Goal: Task Accomplishment & Management: Manage account settings

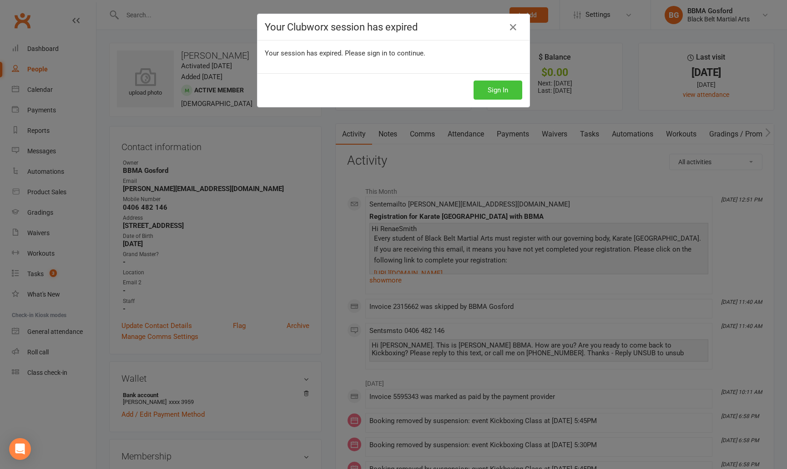
click at [501, 89] on button "Sign In" at bounding box center [497, 89] width 49 height 19
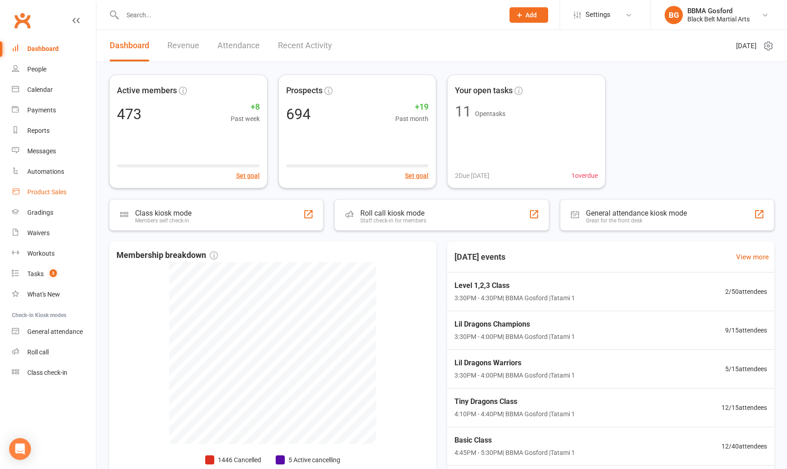
click at [42, 193] on div "Product Sales" at bounding box center [46, 191] width 39 height 7
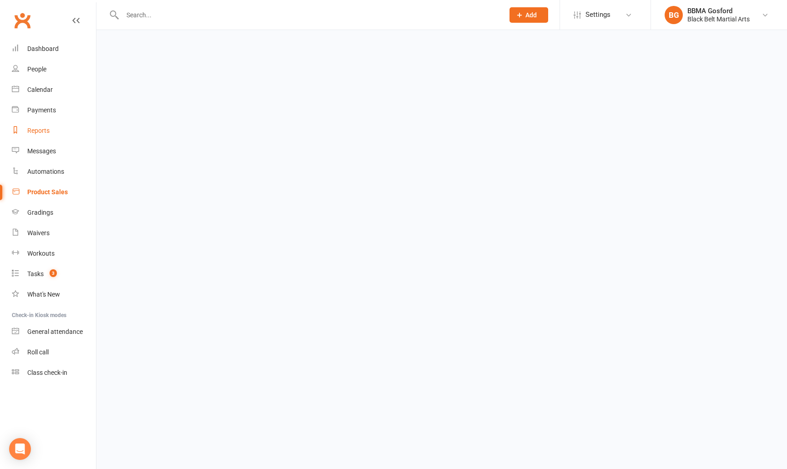
select select "100"
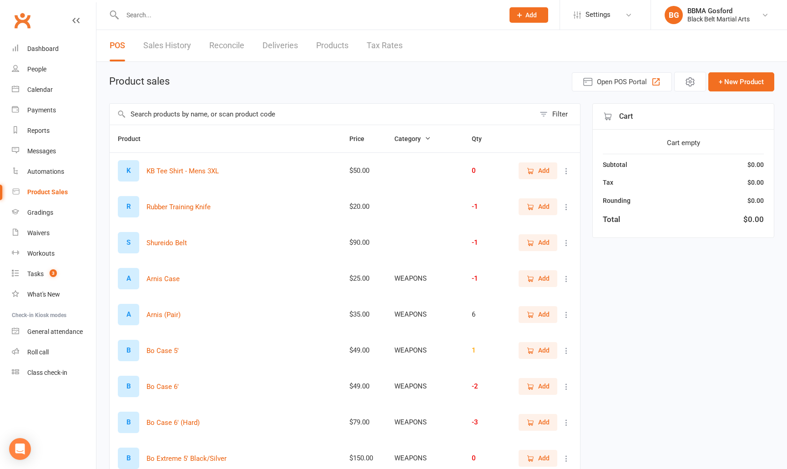
click at [204, 115] on input "text" at bounding box center [322, 114] width 425 height 21
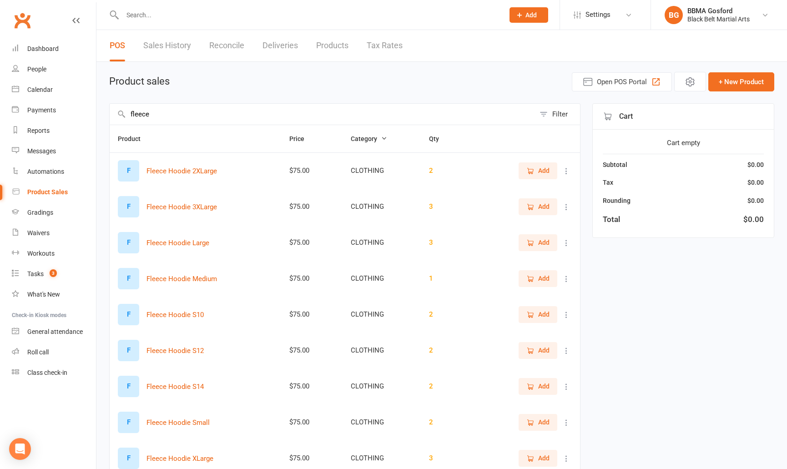
type input "fleece"
click at [542, 245] on span "Add" at bounding box center [543, 242] width 11 height 10
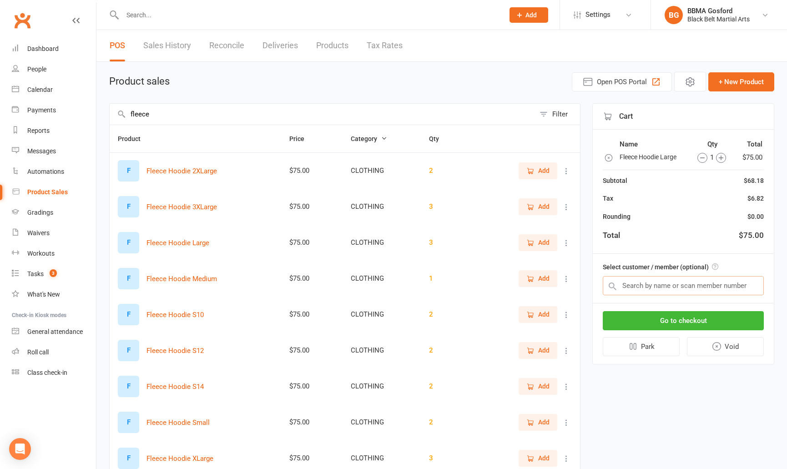
click at [674, 291] on input "text" at bounding box center [682, 285] width 161 height 19
type input "wendy orchin"
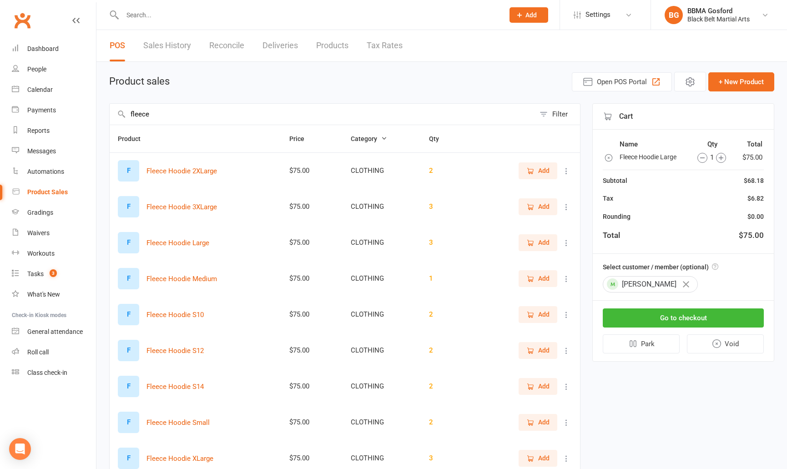
click at [148, 17] on input "text" at bounding box center [309, 15] width 378 height 13
click at [690, 320] on button "Go to checkout" at bounding box center [682, 317] width 161 height 19
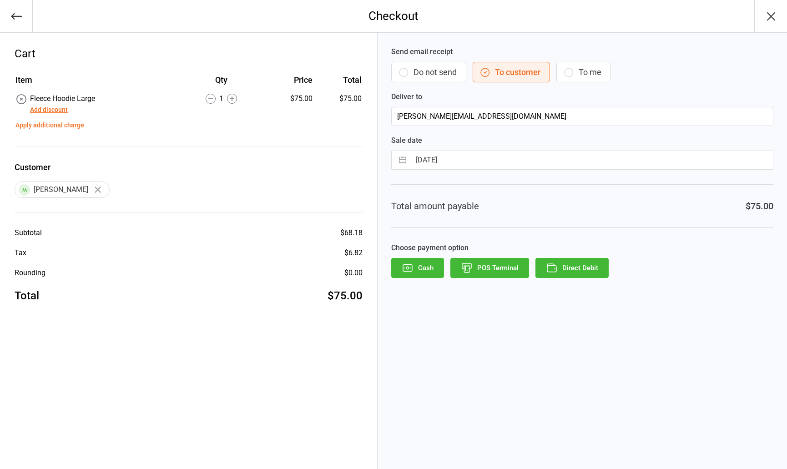
click at [486, 273] on button "POS Terminal" at bounding box center [489, 268] width 79 height 20
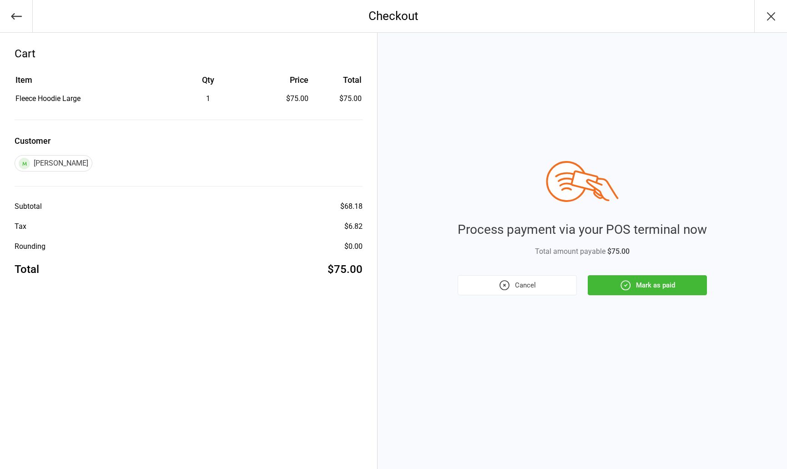
click at [657, 285] on button "Mark as paid" at bounding box center [646, 285] width 119 height 20
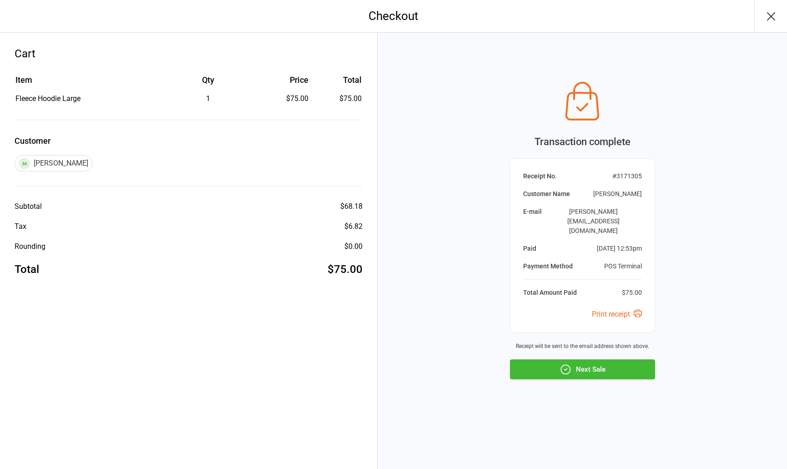
click at [593, 362] on button "Next Sale" at bounding box center [582, 369] width 145 height 20
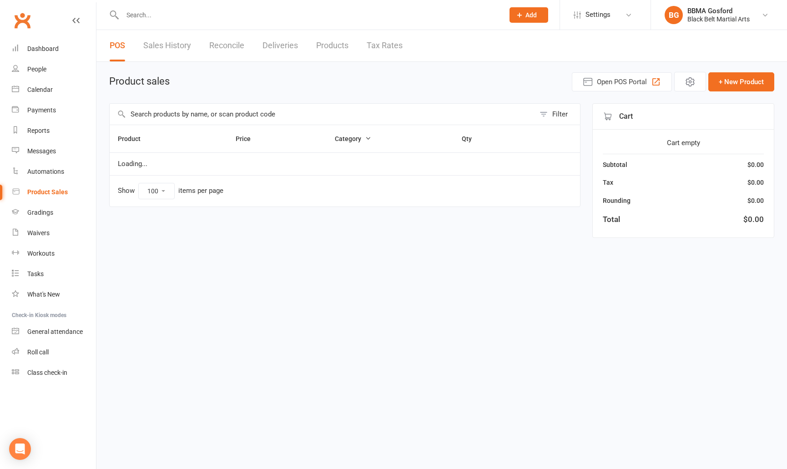
select select "100"
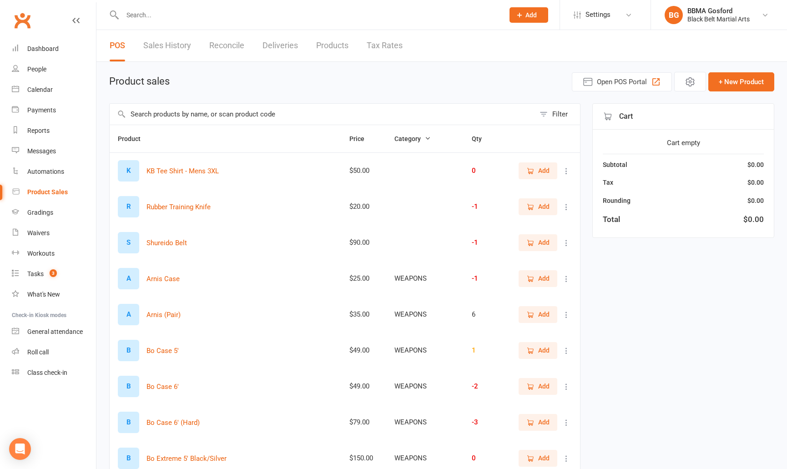
click at [168, 45] on link "Sales History" at bounding box center [167, 45] width 48 height 31
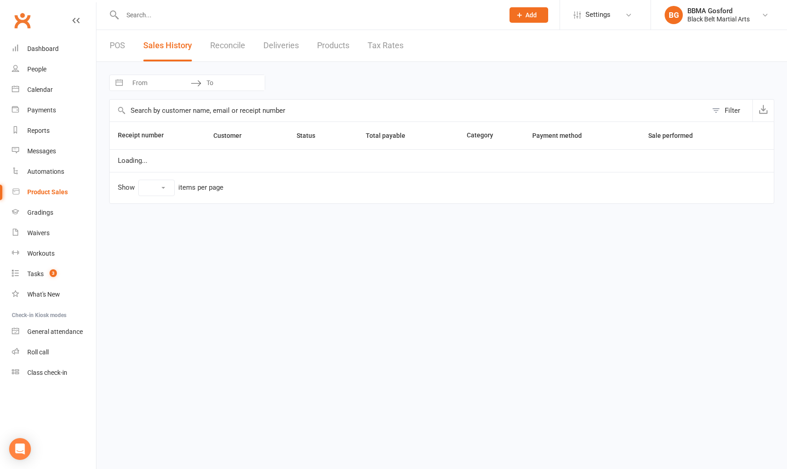
select select "100"
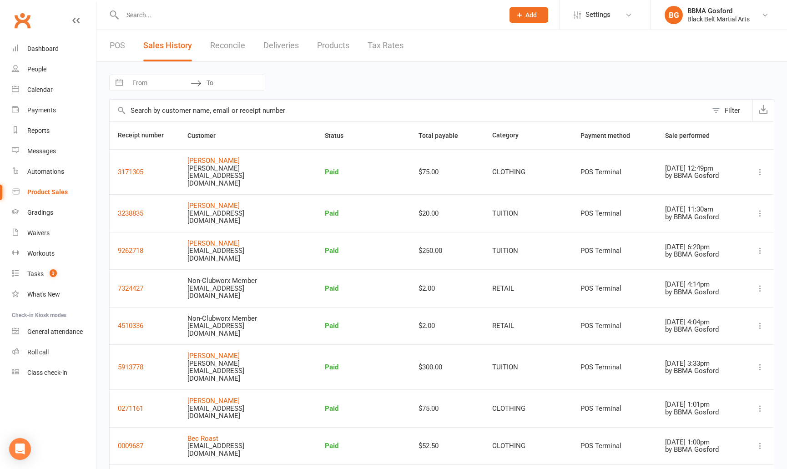
click at [115, 43] on link "POS" at bounding box center [117, 45] width 15 height 31
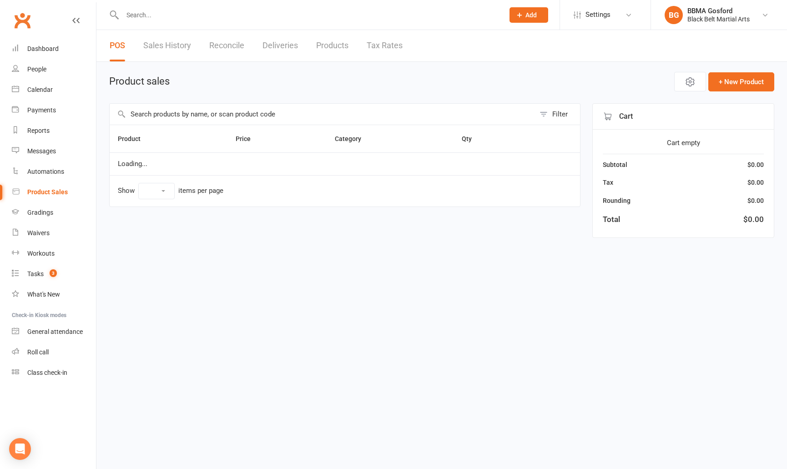
select select "100"
click at [265, 114] on input "text" at bounding box center [322, 114] width 425 height 21
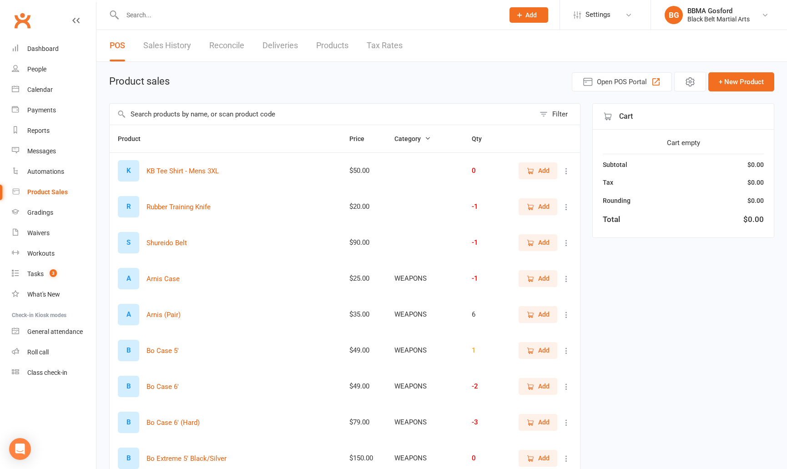
click at [160, 43] on link "Sales History" at bounding box center [167, 45] width 48 height 31
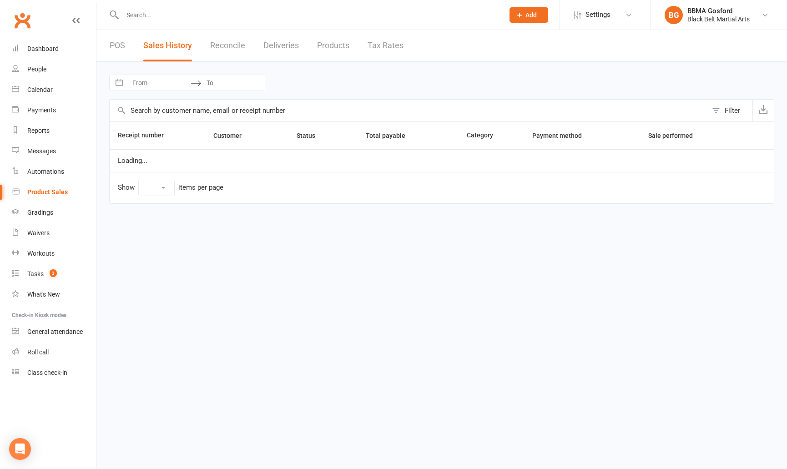
select select "100"
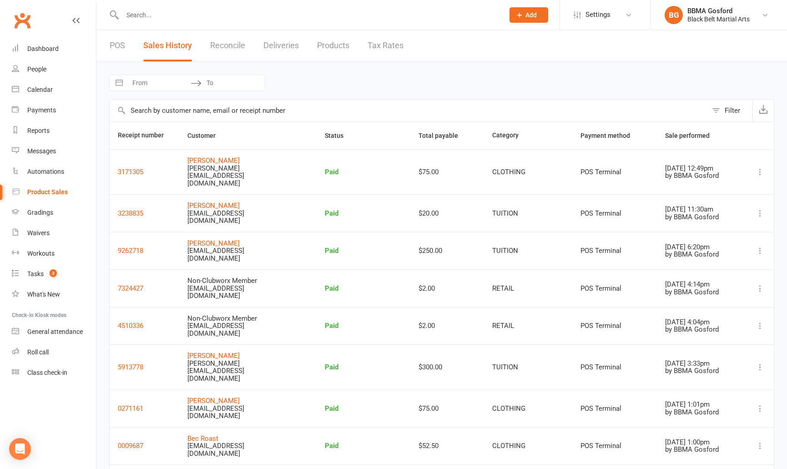
click at [121, 46] on link "POS" at bounding box center [117, 45] width 15 height 31
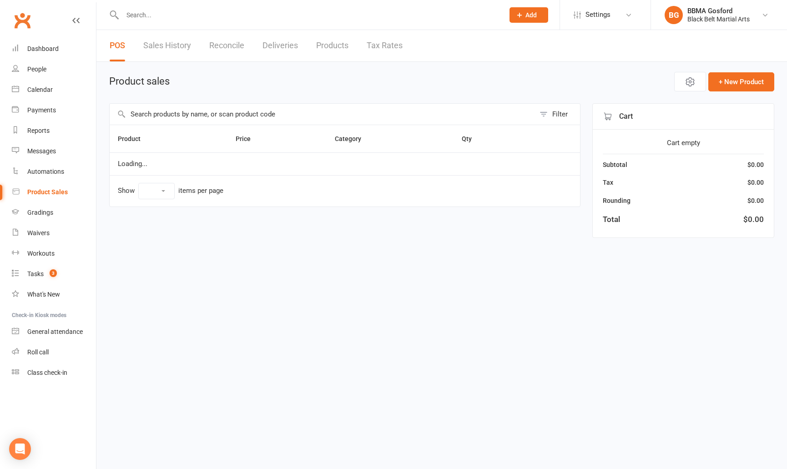
select select "100"
click at [196, 117] on input "text" at bounding box center [322, 114] width 425 height 21
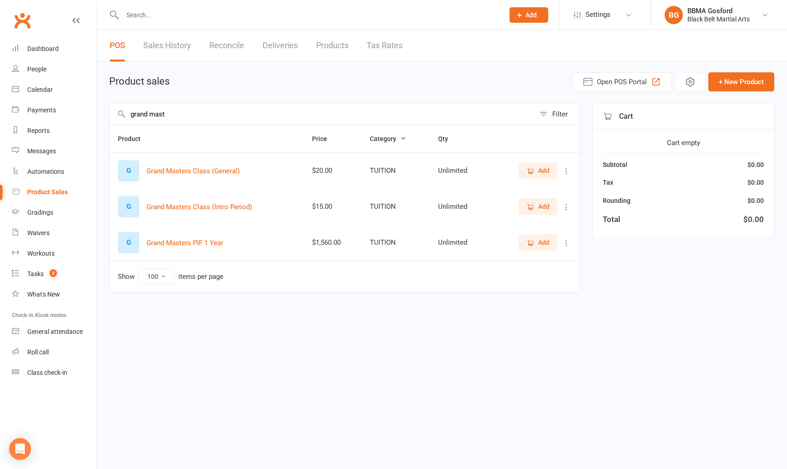
type input "grand mast"
click at [549, 175] on button "Add" at bounding box center [537, 170] width 39 height 16
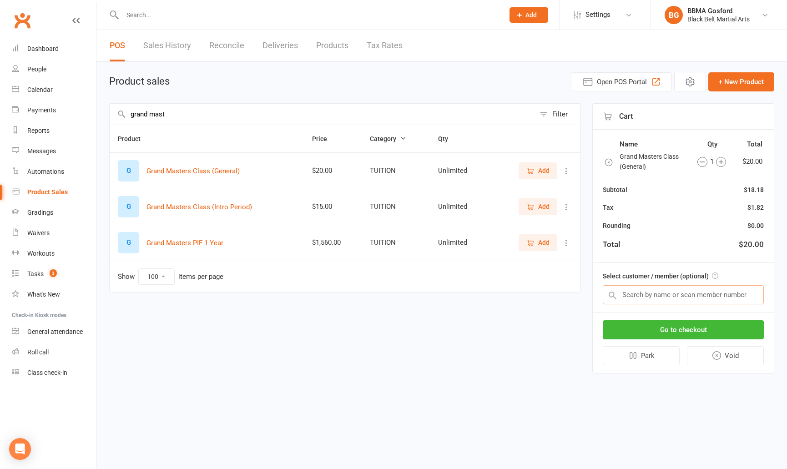
click at [665, 296] on input "text" at bounding box center [682, 294] width 161 height 19
type input "coralie sm"
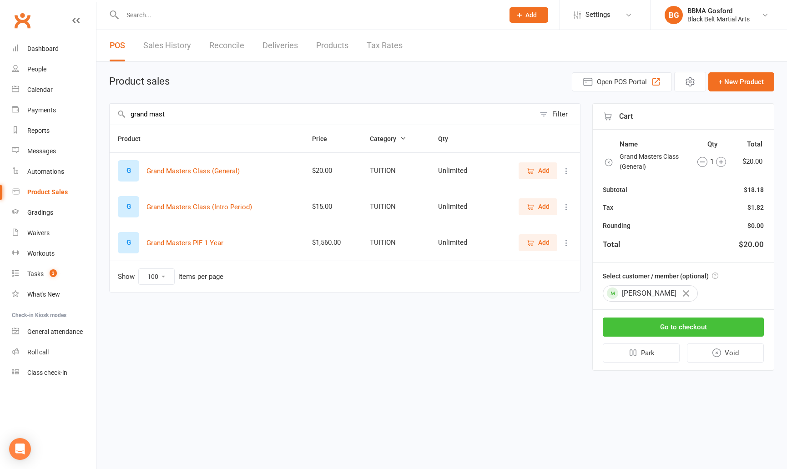
click at [696, 326] on button "Go to checkout" at bounding box center [682, 326] width 161 height 19
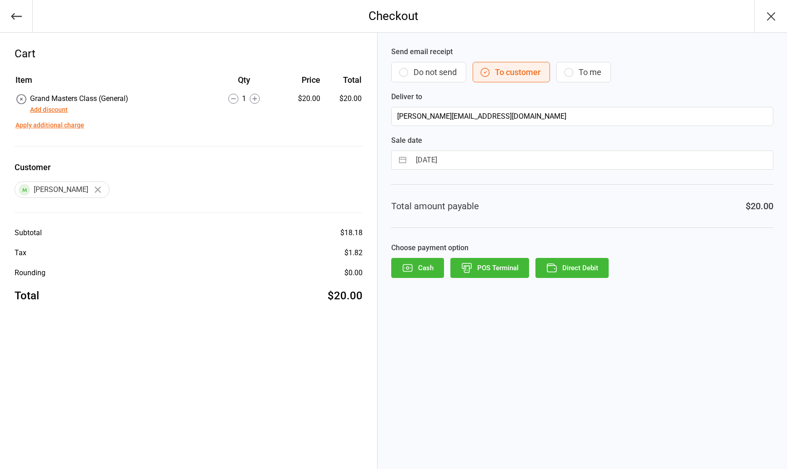
click at [508, 269] on button "POS Terminal" at bounding box center [489, 268] width 79 height 20
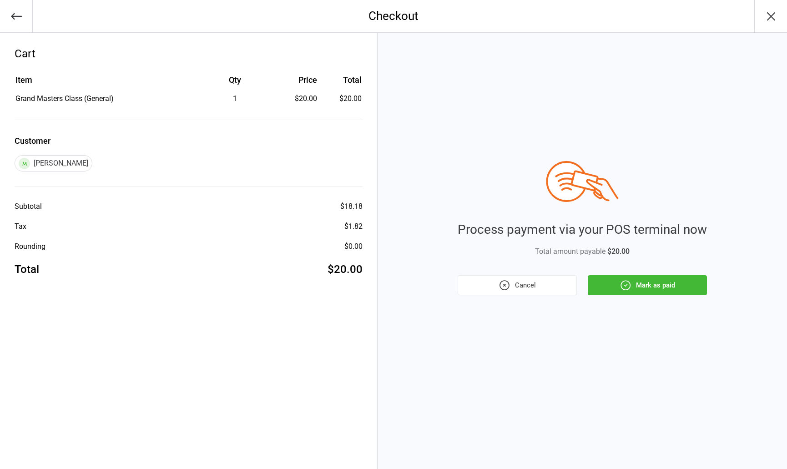
click at [652, 283] on button "Mark as paid" at bounding box center [646, 285] width 119 height 20
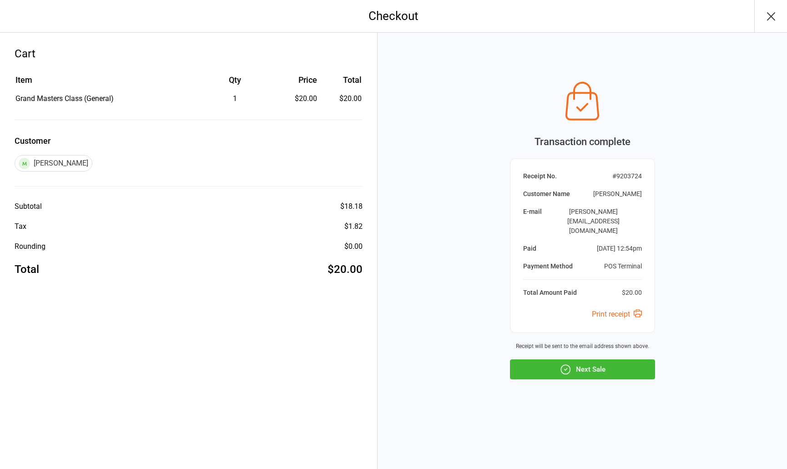
click at [597, 364] on button "Next Sale" at bounding box center [582, 369] width 145 height 20
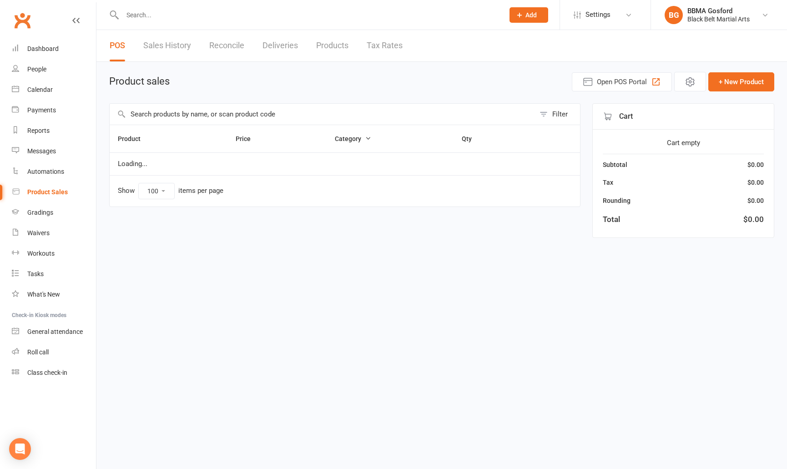
select select "100"
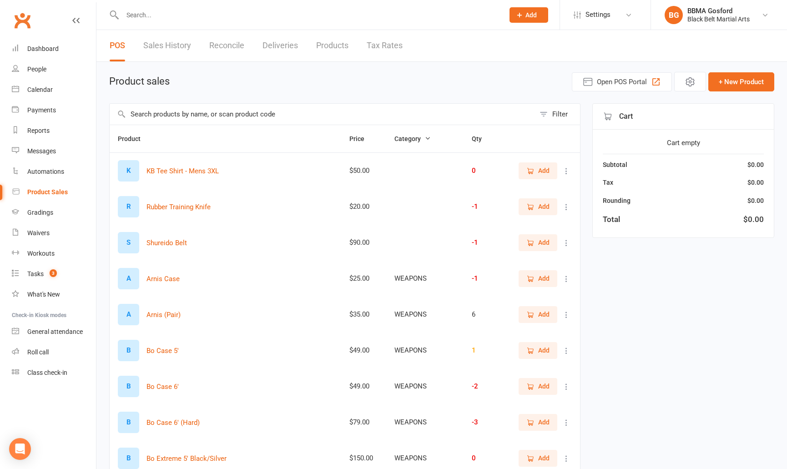
click at [156, 13] on input "text" at bounding box center [309, 15] width 378 height 13
type input "[PERSON_NAME]"
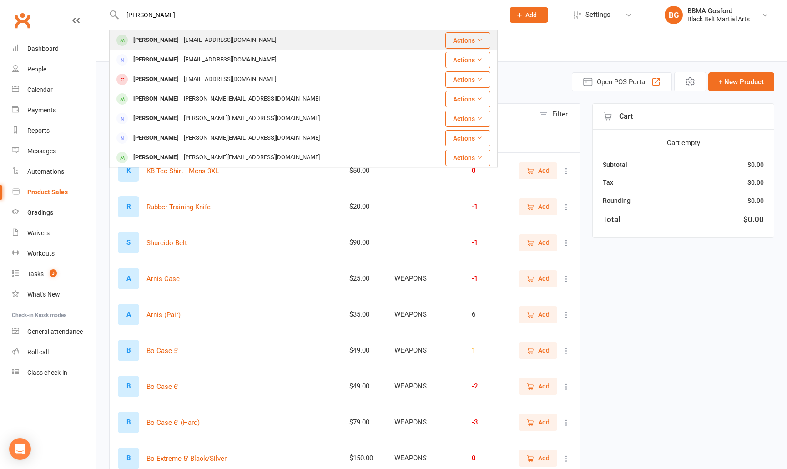
click at [154, 44] on div "Kathy Silcock" at bounding box center [155, 40] width 50 height 13
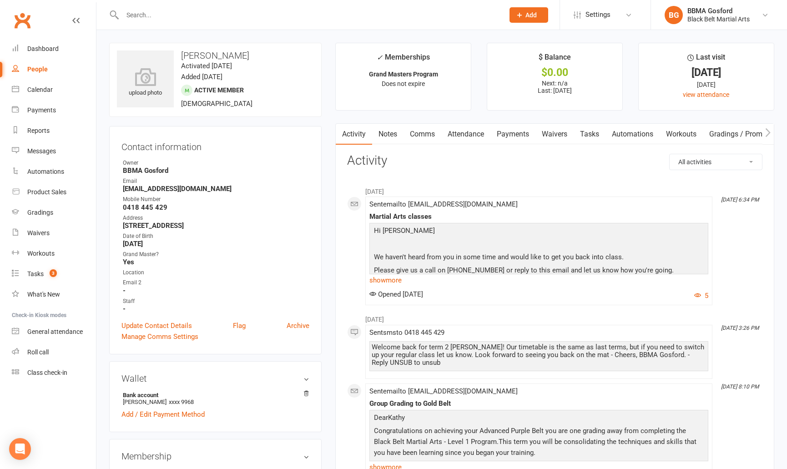
click at [143, 13] on input "text" at bounding box center [309, 15] width 378 height 13
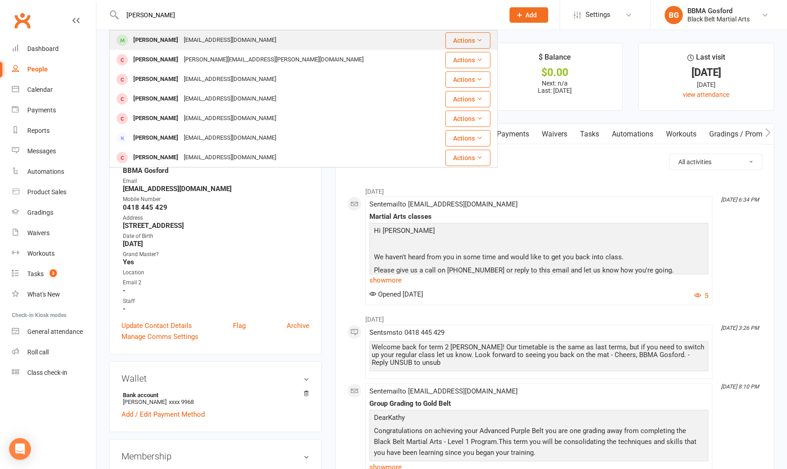
type input "jasper fath"
click at [153, 43] on div "Jasper Fath - Willis" at bounding box center [155, 40] width 50 height 13
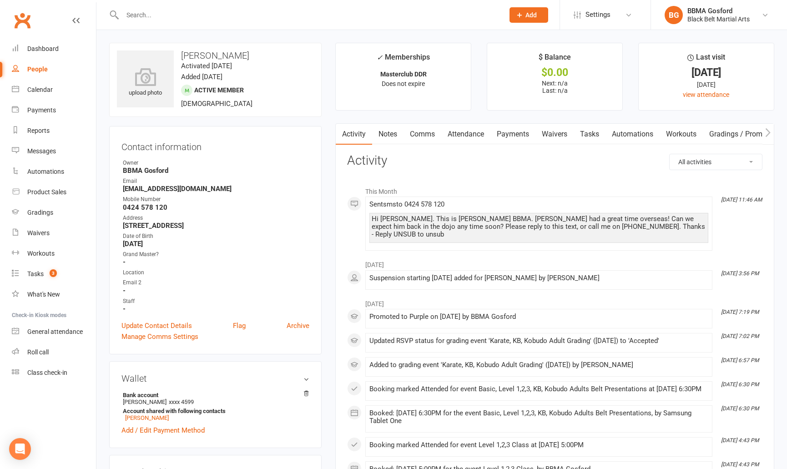
click at [158, 14] on input "text" at bounding box center [309, 15] width 378 height 13
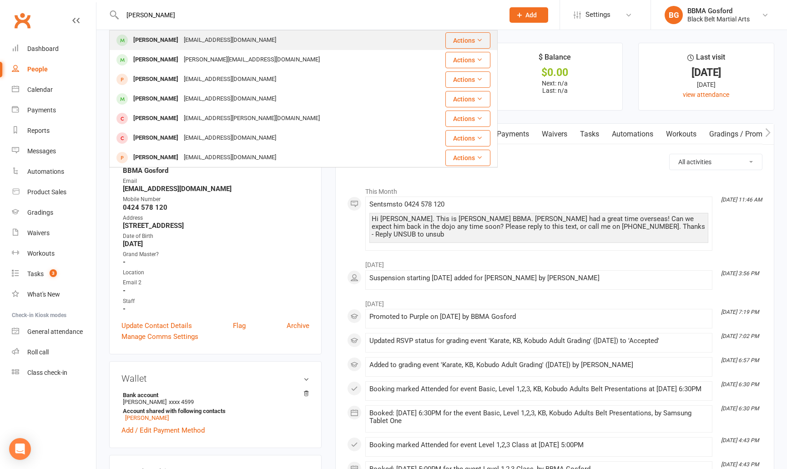
type input "harry beck"
click at [152, 39] on div "Harrison Beck" at bounding box center [155, 40] width 50 height 13
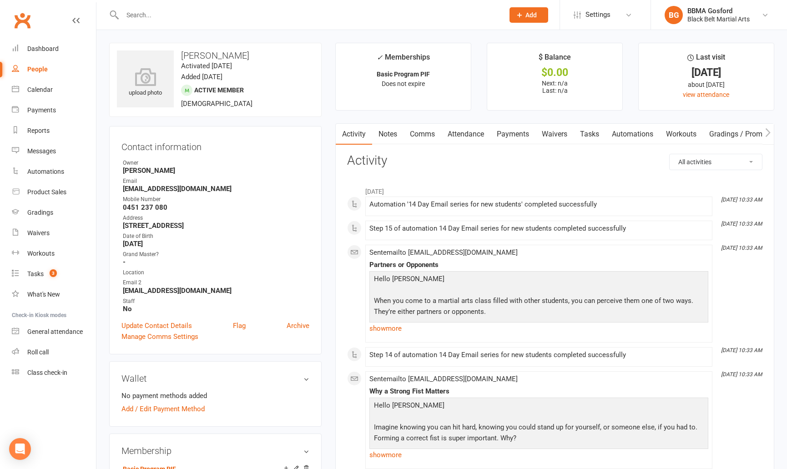
click at [602, 131] on link "Tasks" at bounding box center [589, 134] width 32 height 21
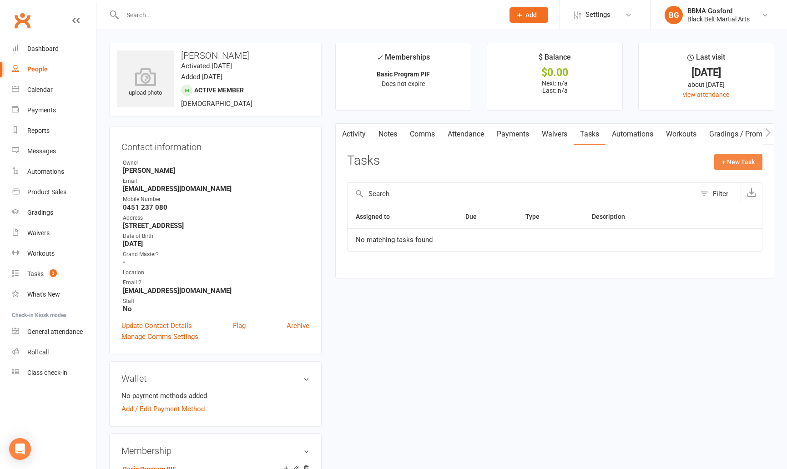
click at [739, 161] on button "+ New Task" at bounding box center [738, 162] width 48 height 16
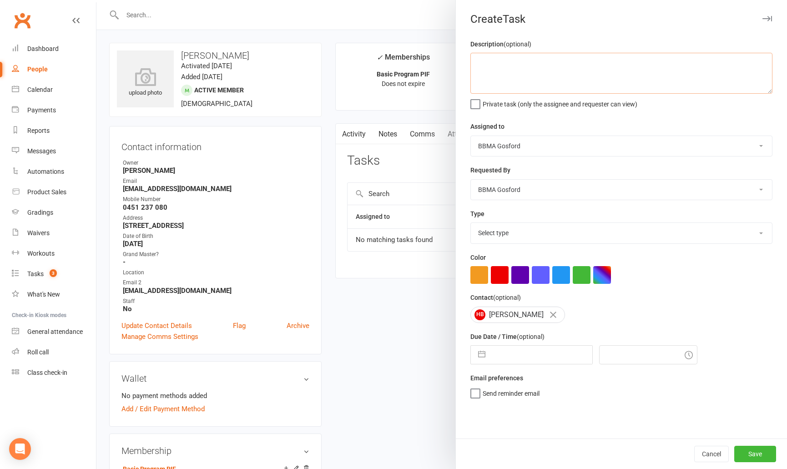
click at [512, 73] on textarea at bounding box center [621, 73] width 302 height 41
type textarea "Cancel if we haven't heard back."
click at [507, 355] on input "text" at bounding box center [541, 355] width 102 height 18
select select "6"
select select "2025"
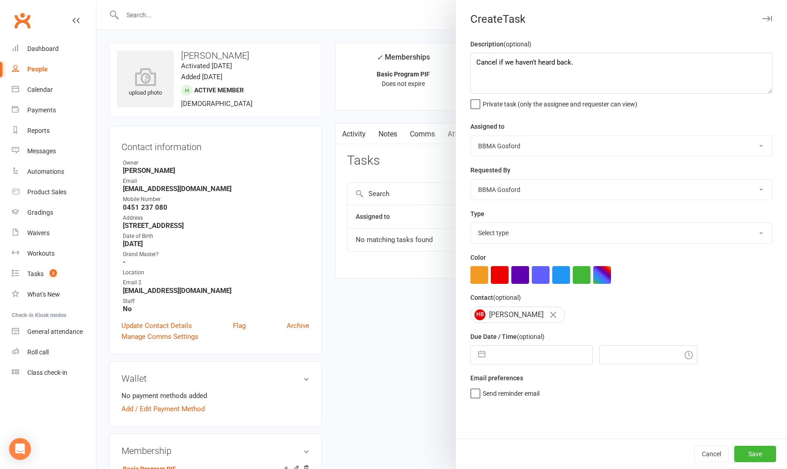
select select "7"
select select "2025"
select select "8"
select select "2025"
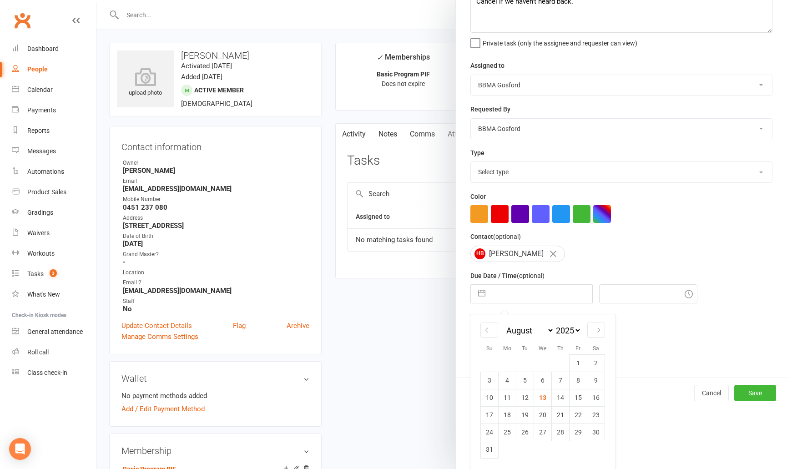
scroll to position [62, 0]
click at [545, 416] on td "20" at bounding box center [543, 414] width 18 height 17
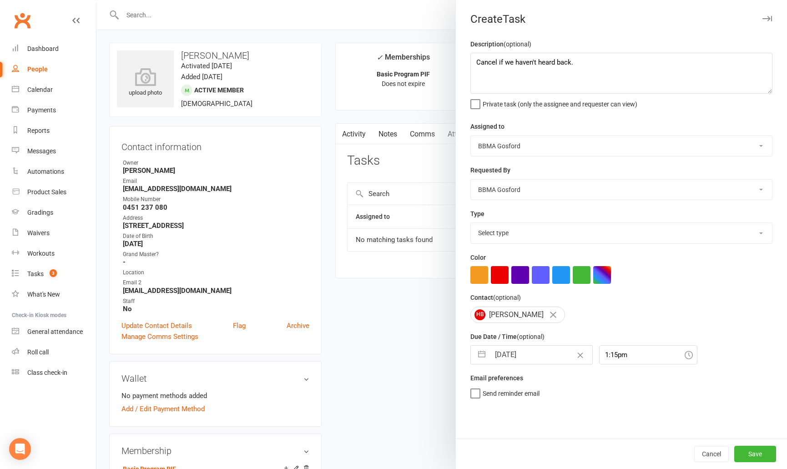
type input "20 Aug 2025"
type input "1:15pm"
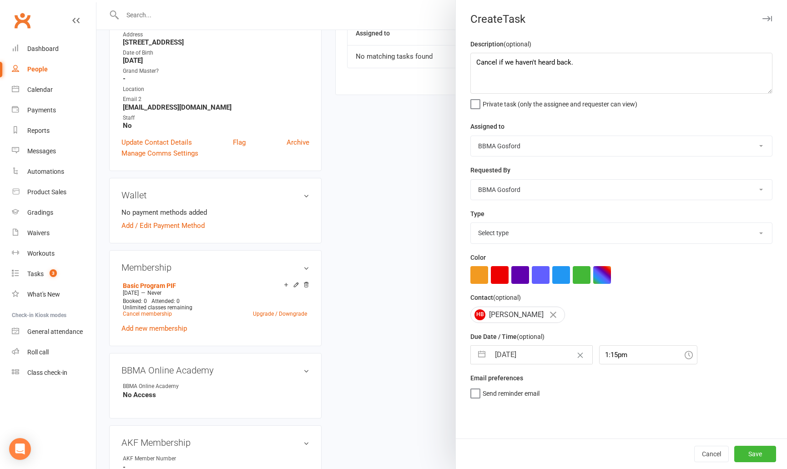
scroll to position [223, 0]
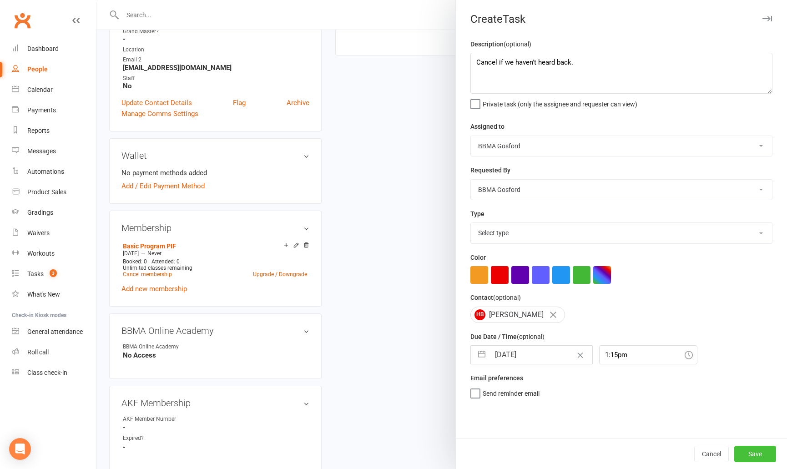
click at [761, 454] on button "Save" at bounding box center [755, 454] width 42 height 16
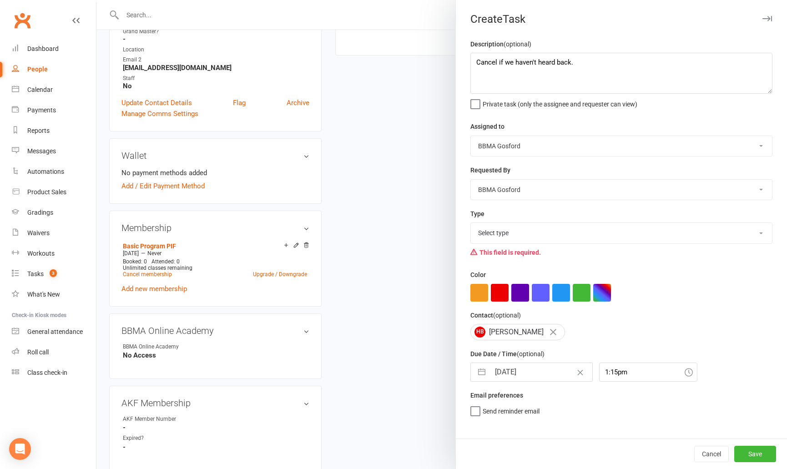
select select "11066"
click option "Cancellation" at bounding box center [0, 0] width 0 height 0
click at [758, 458] on button "Save" at bounding box center [755, 454] width 42 height 16
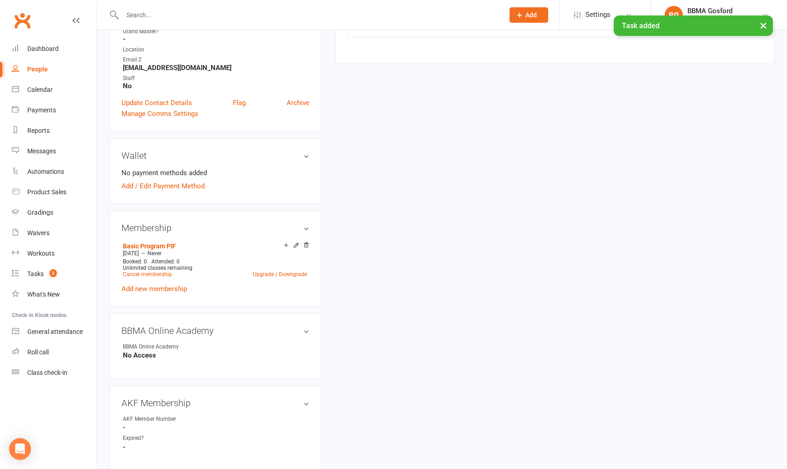
scroll to position [0, 0]
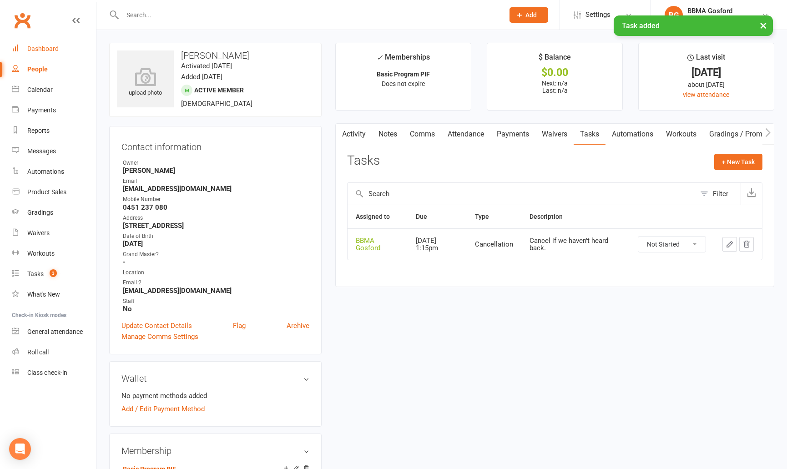
click at [43, 51] on div "Dashboard" at bounding box center [42, 48] width 31 height 7
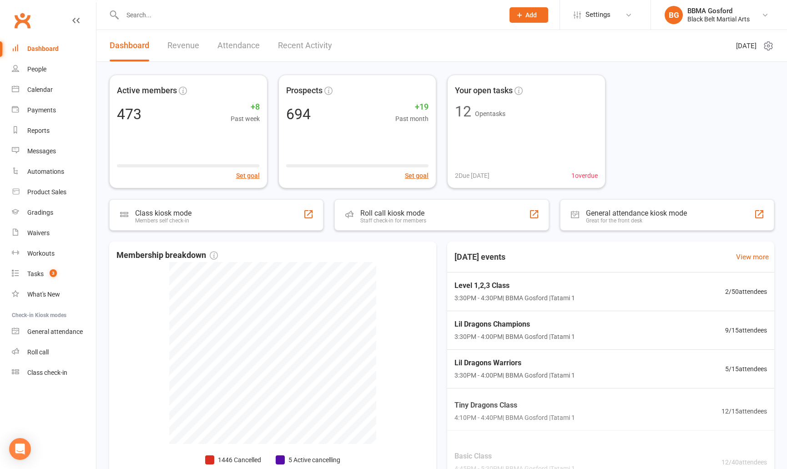
click at [153, 15] on input "text" at bounding box center [309, 15] width 378 height 13
click at [708, 8] on div "BBMA Gosford" at bounding box center [718, 11] width 62 height 8
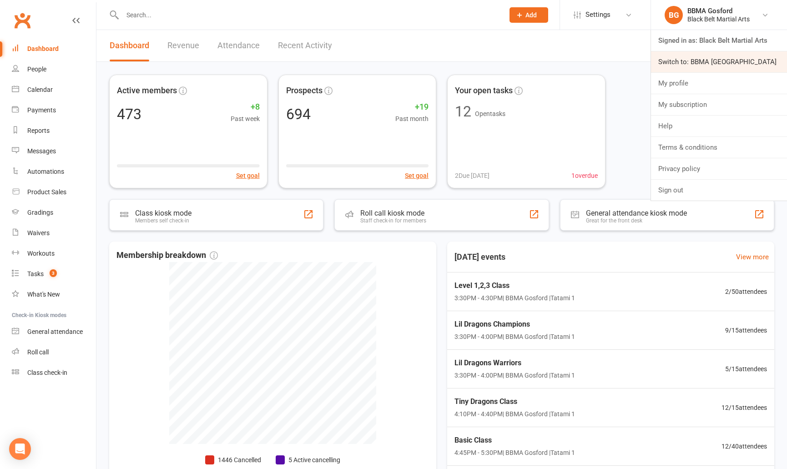
click at [722, 60] on link "Switch to: BBMA [GEOGRAPHIC_DATA]" at bounding box center [719, 61] width 136 height 21
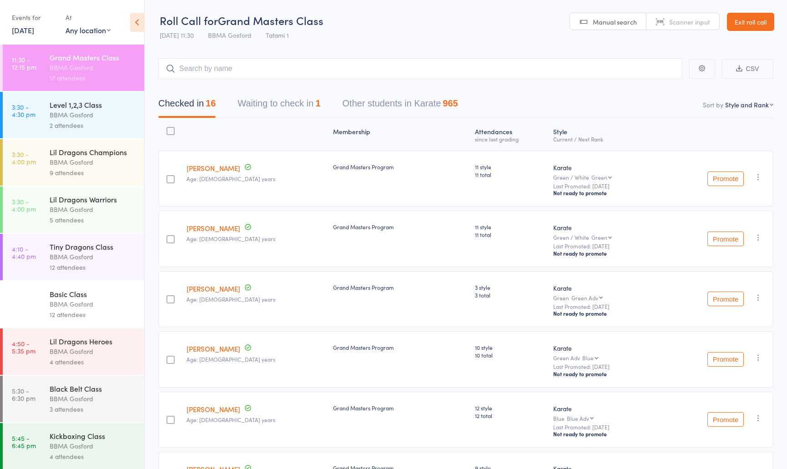
click at [33, 32] on link "[DATE]" at bounding box center [23, 30] width 22 height 10
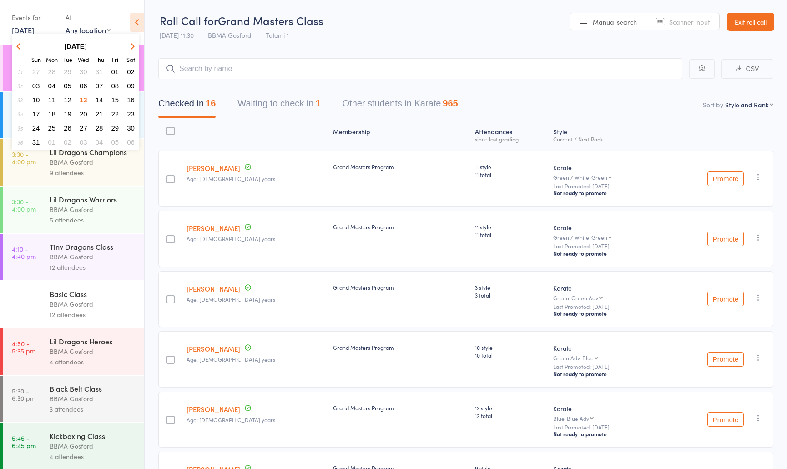
click at [132, 89] on span "09" at bounding box center [131, 86] width 8 height 8
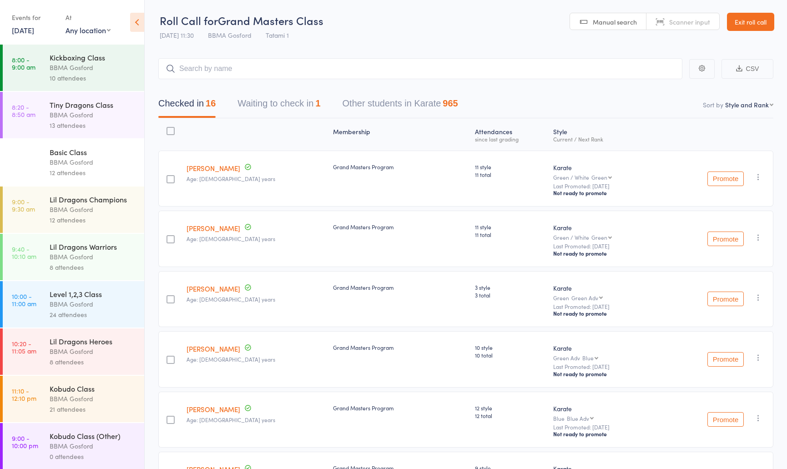
click at [87, 221] on div "12 attendees" at bounding box center [93, 220] width 87 height 10
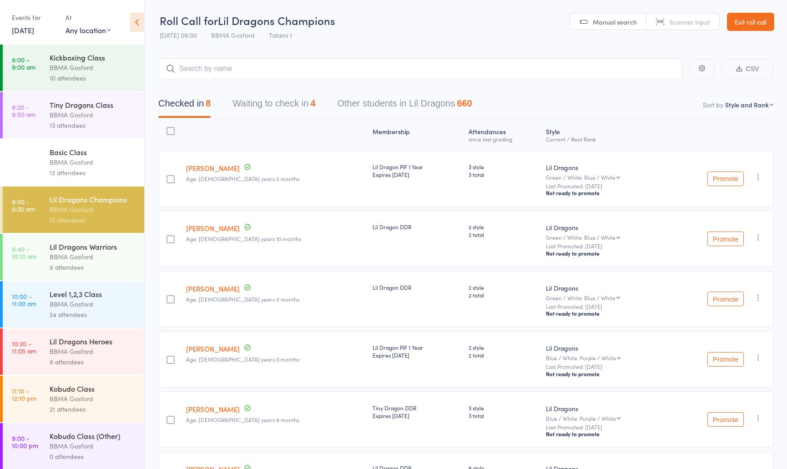
click at [306, 107] on button "Waiting to check in 4" at bounding box center [273, 106] width 83 height 24
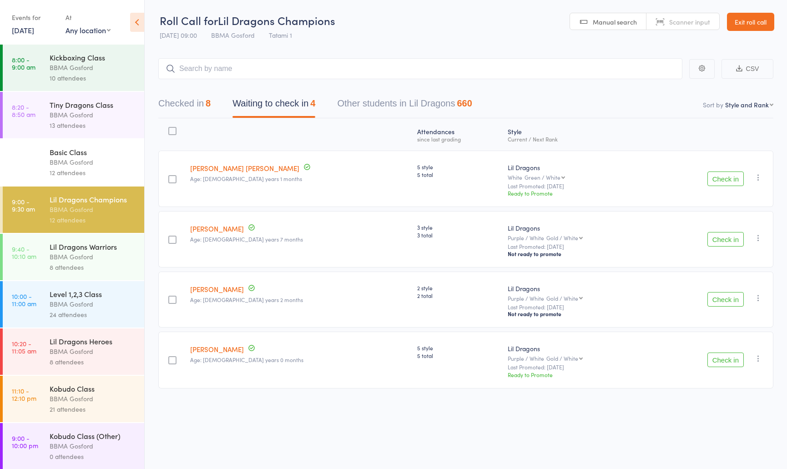
click at [195, 105] on button "Checked in 8" at bounding box center [184, 106] width 52 height 24
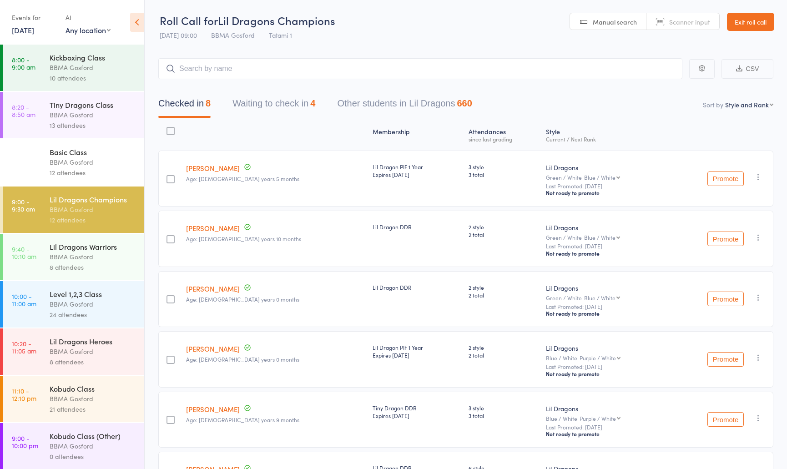
click at [34, 30] on link "[DATE]" at bounding box center [23, 30] width 22 height 10
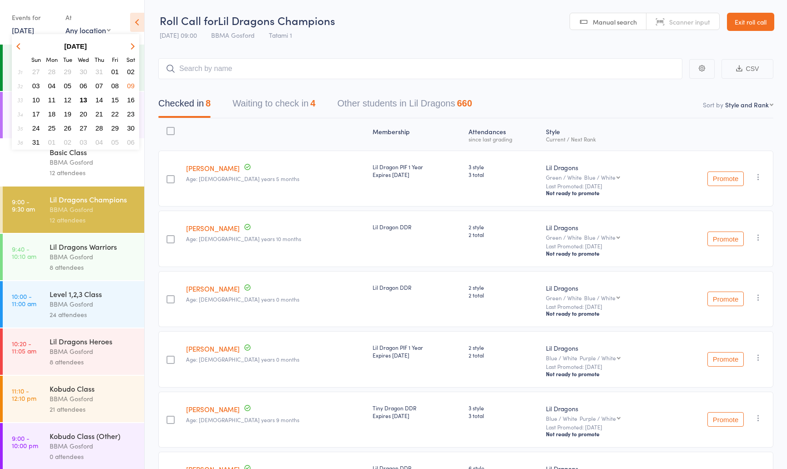
click at [67, 84] on span "05" at bounding box center [68, 86] width 8 height 8
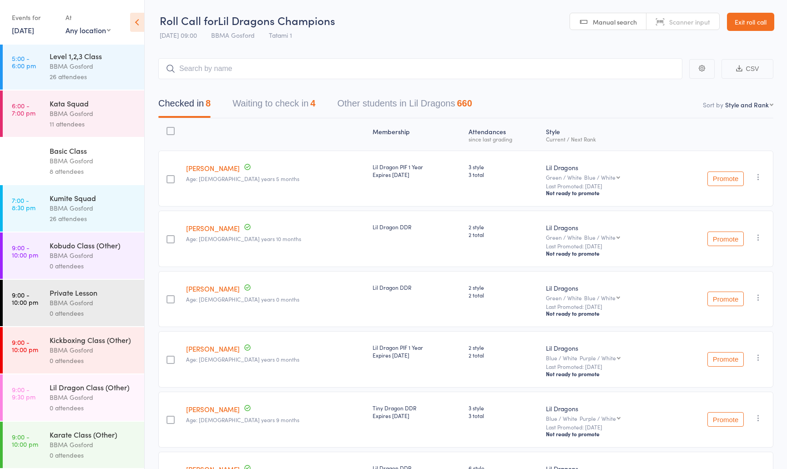
scroll to position [244, 0]
click at [93, 149] on div "Basic Class" at bounding box center [93, 150] width 87 height 10
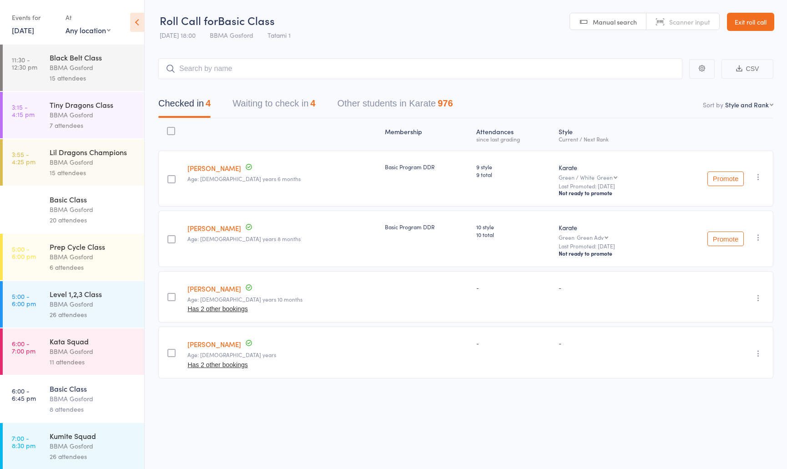
click at [34, 33] on link "5 Aug, 2025" at bounding box center [23, 30] width 22 height 10
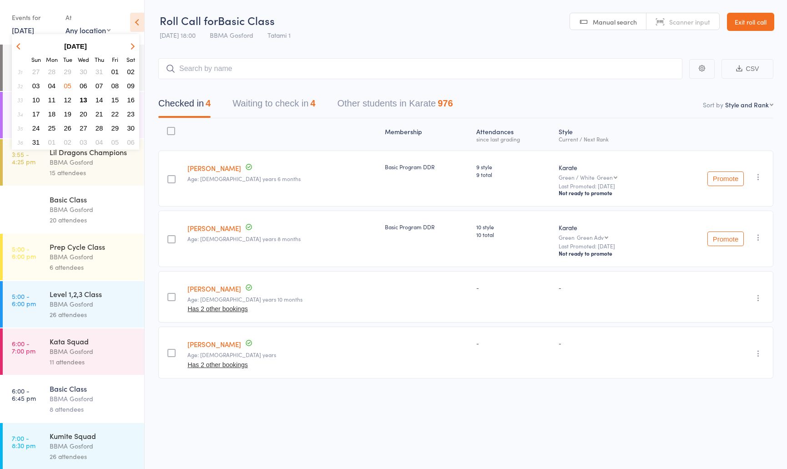
click at [67, 75] on span "29" at bounding box center [68, 72] width 8 height 8
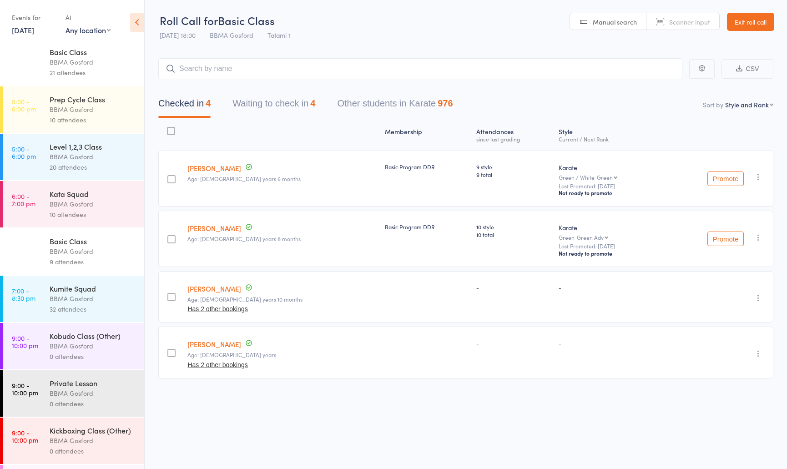
scroll to position [149, 0]
click at [82, 255] on div "BBMA Gosford" at bounding box center [93, 250] width 87 height 10
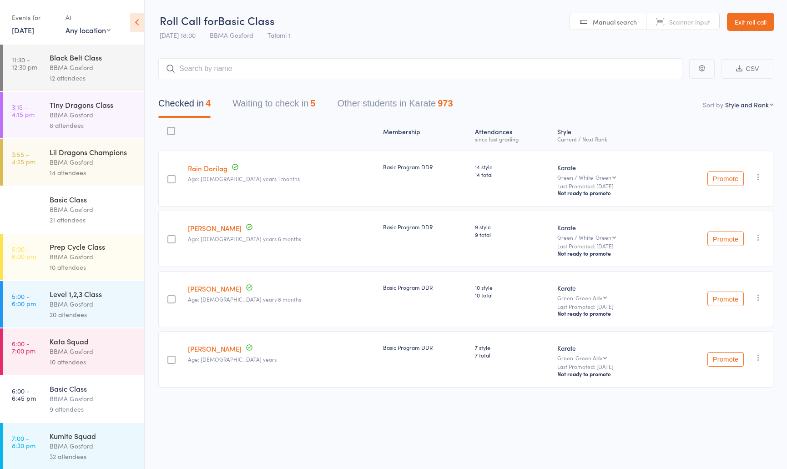
click at [34, 34] on link "29 Jul, 2025" at bounding box center [23, 30] width 22 height 10
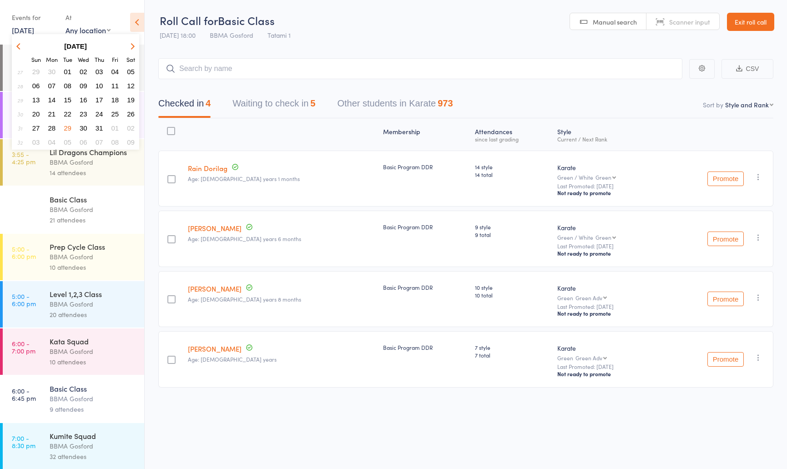
click at [68, 115] on span "22" at bounding box center [68, 114] width 8 height 8
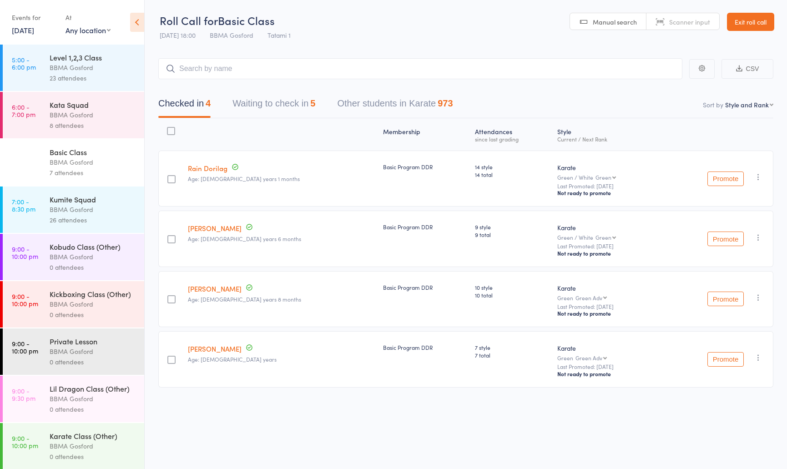
scroll to position [240, 0]
click at [79, 166] on div "BBMA Gosford" at bounding box center [93, 160] width 87 height 10
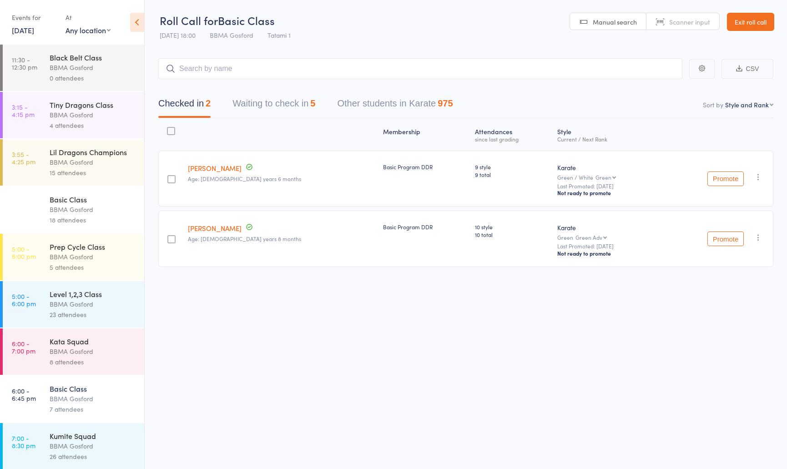
click at [31, 30] on link "22 Jul, 2025" at bounding box center [23, 30] width 22 height 10
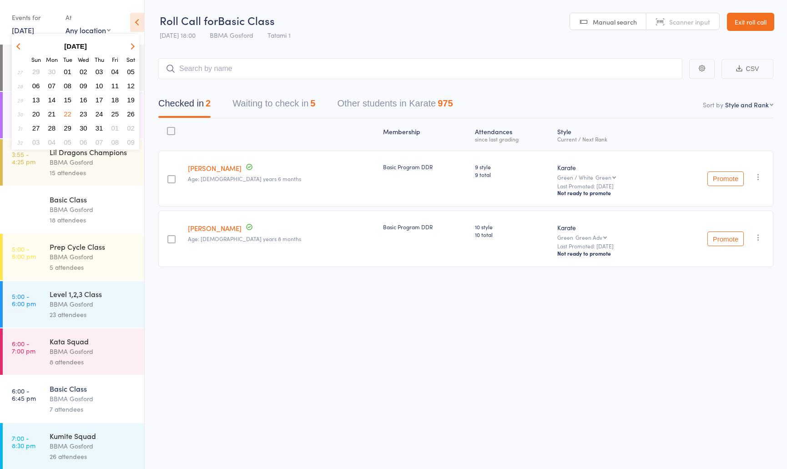
click at [134, 47] on button "button" at bounding box center [131, 46] width 14 height 12
click at [80, 102] on span "13" at bounding box center [84, 100] width 8 height 8
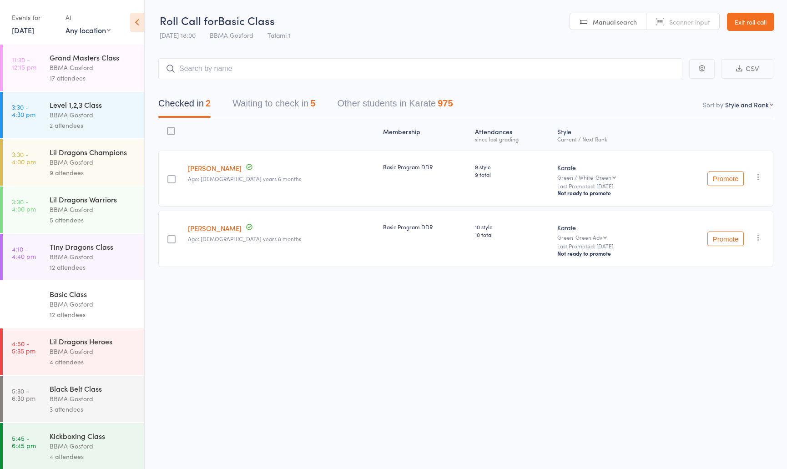
click at [75, 67] on div "BBMA Gosford" at bounding box center [93, 67] width 87 height 10
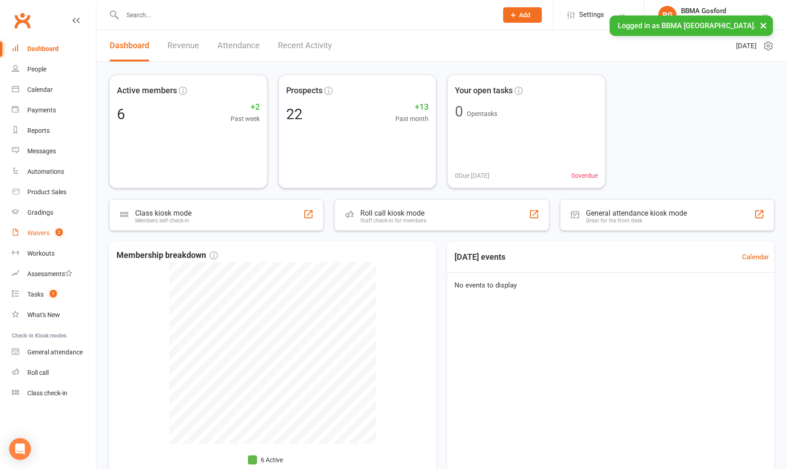
click at [43, 232] on div "Waivers" at bounding box center [38, 232] width 22 height 7
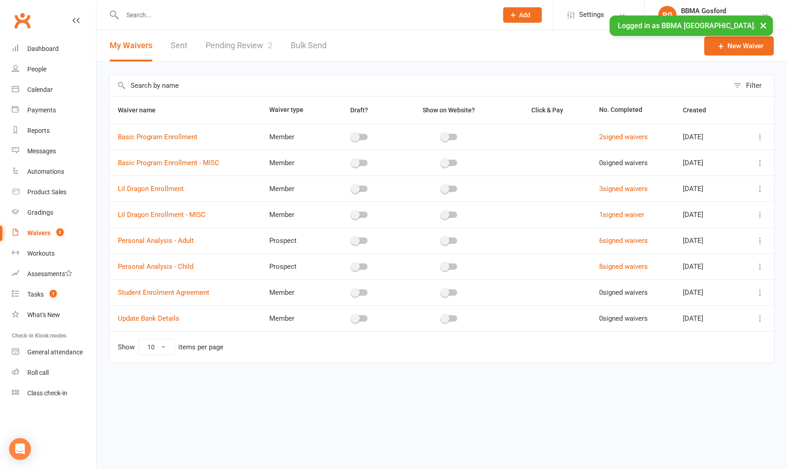
click at [244, 46] on link "Pending Review 2" at bounding box center [239, 45] width 67 height 31
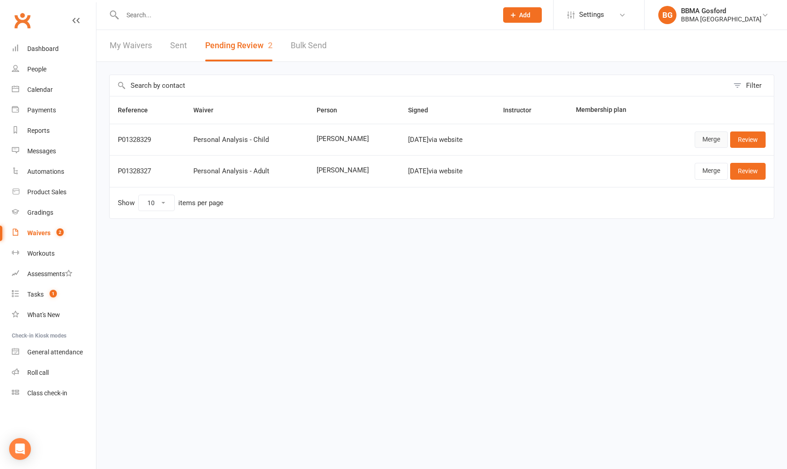
click at [713, 141] on link "Merge" at bounding box center [710, 139] width 33 height 16
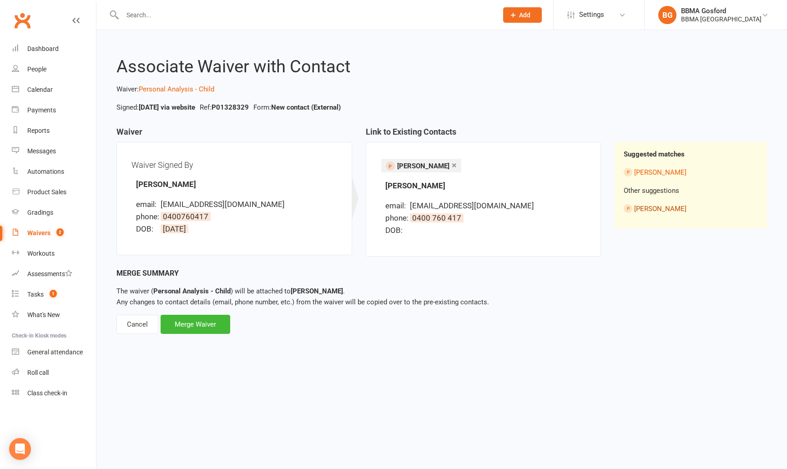
click at [647, 207] on link "Ernie Ryan" at bounding box center [660, 209] width 52 height 8
click at [191, 322] on div "Merge Waiver" at bounding box center [195, 324] width 70 height 19
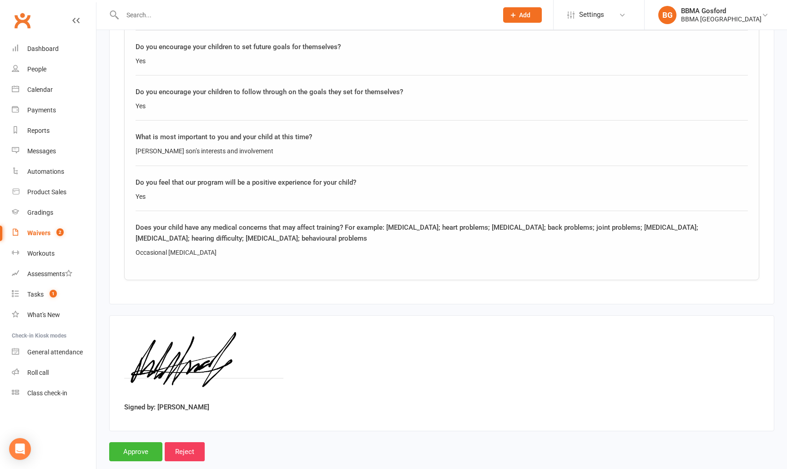
scroll to position [1263, 0]
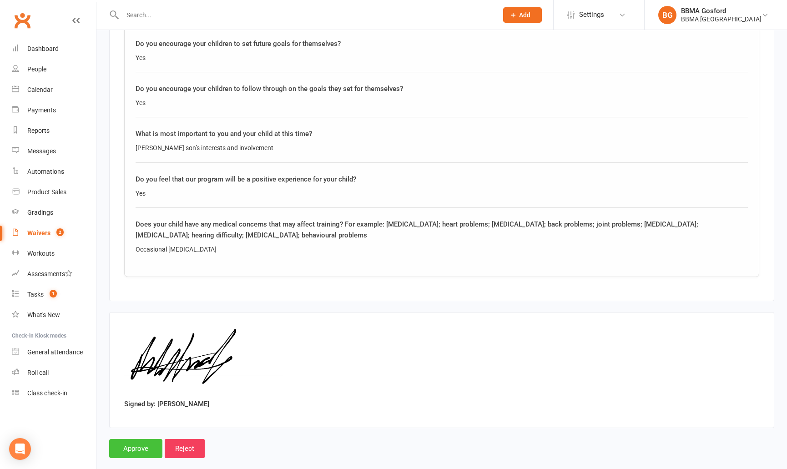
click at [139, 439] on input "Approve" at bounding box center [135, 448] width 53 height 19
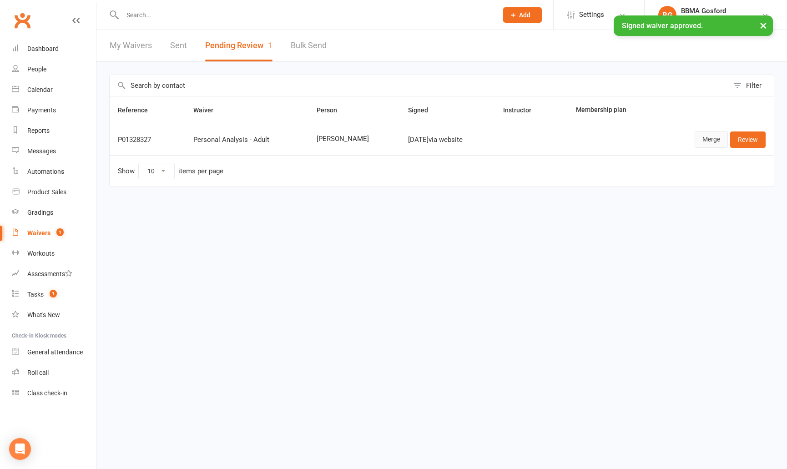
click at [712, 136] on link "Merge" at bounding box center [710, 139] width 33 height 16
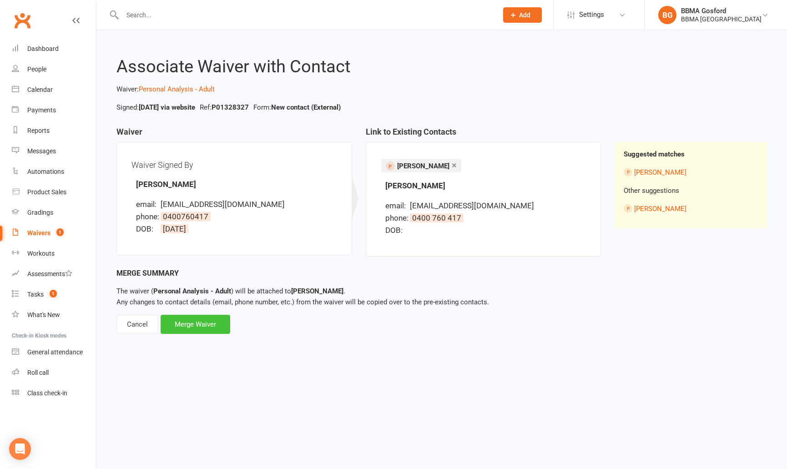
click at [197, 326] on div "Merge Waiver" at bounding box center [195, 324] width 70 height 19
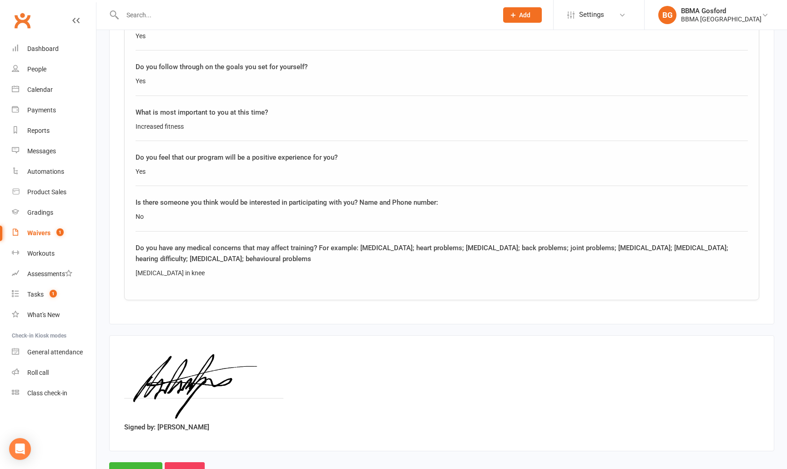
scroll to position [1218, 0]
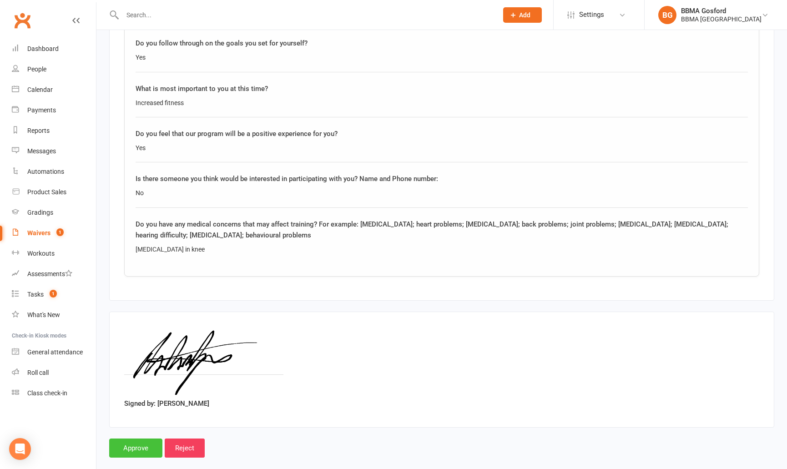
click at [140, 438] on input "Approve" at bounding box center [135, 447] width 53 height 19
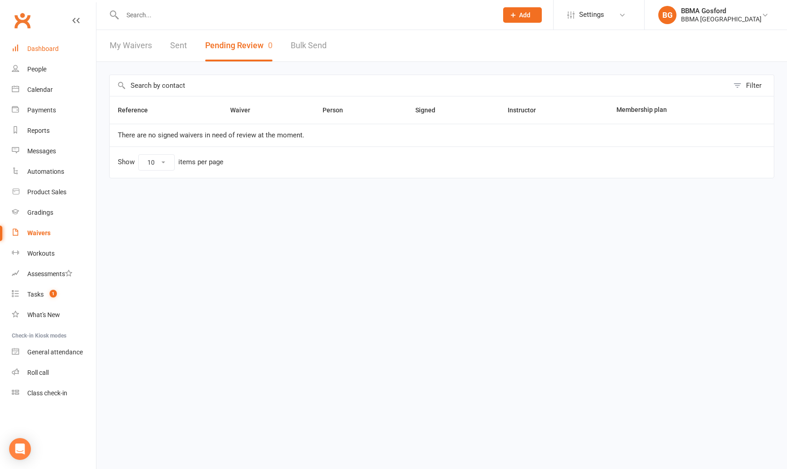
click at [41, 52] on div "Dashboard" at bounding box center [42, 48] width 31 height 7
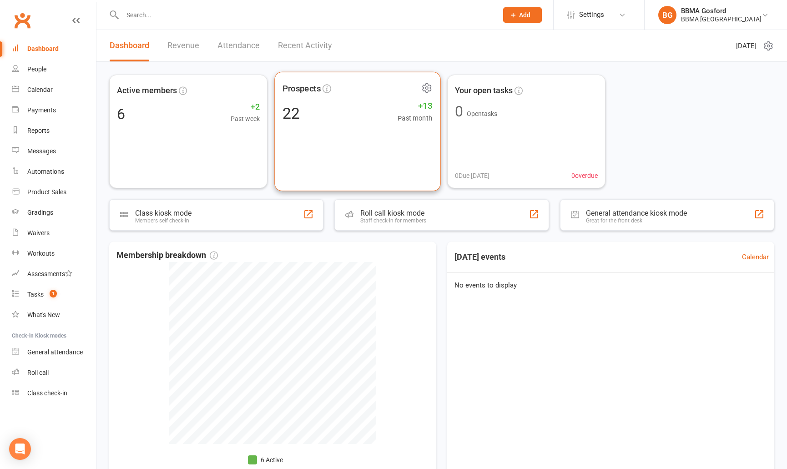
click at [306, 89] on span "Prospects" at bounding box center [301, 88] width 38 height 14
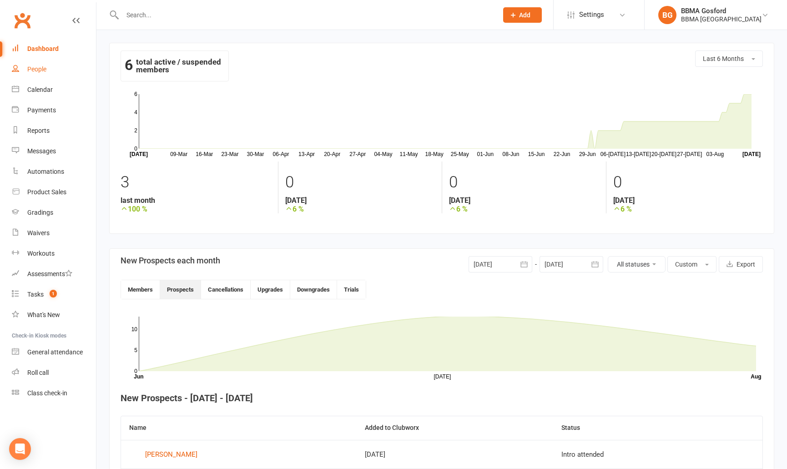
click at [35, 67] on div "People" at bounding box center [36, 68] width 19 height 7
select select "100"
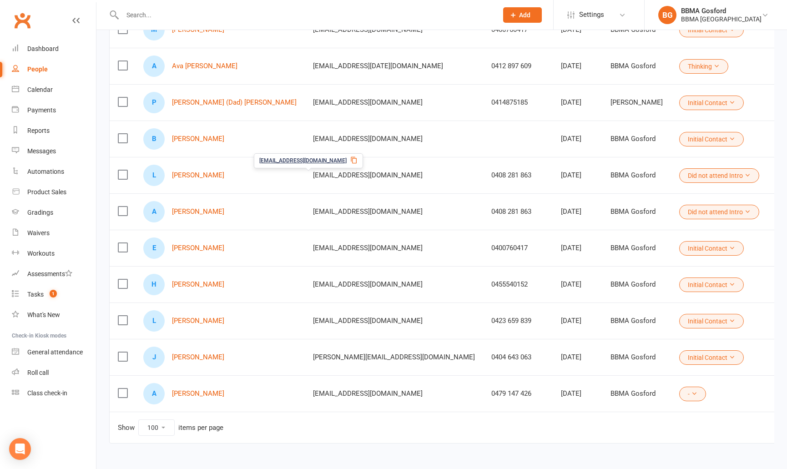
scroll to position [571, 0]
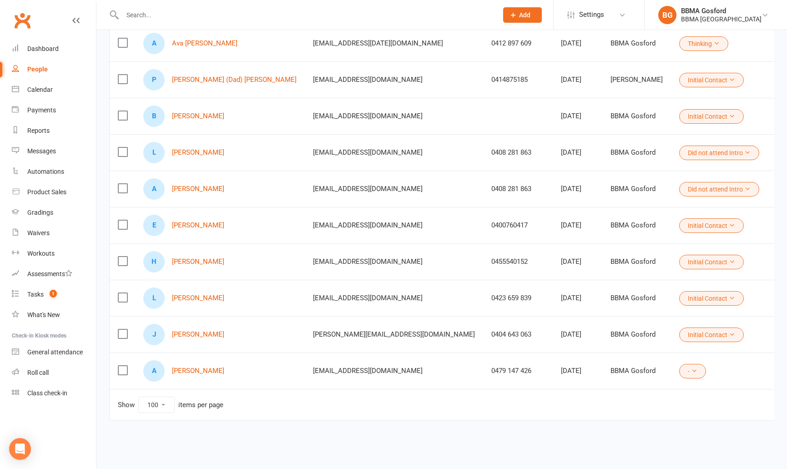
click at [691, 371] on icon at bounding box center [694, 370] width 6 height 6
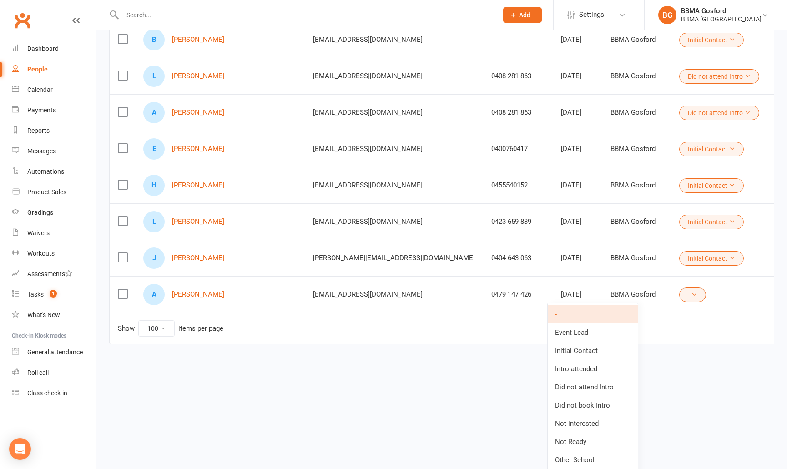
scroll to position [668, 0]
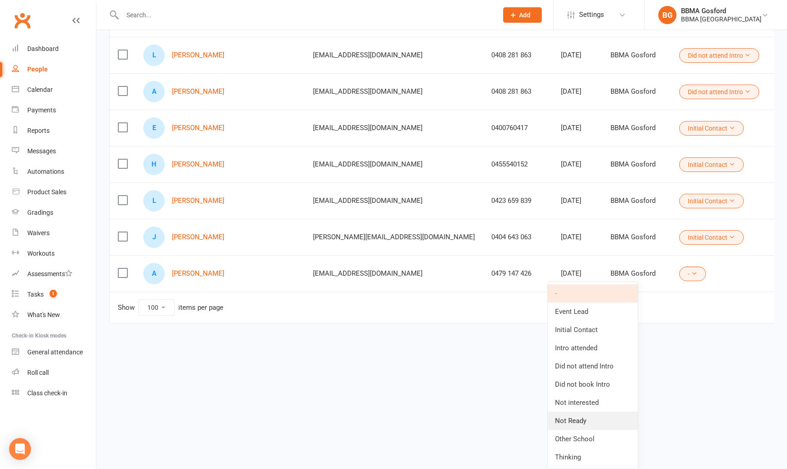
click at [577, 422] on link "Not Ready" at bounding box center [592, 420] width 90 height 18
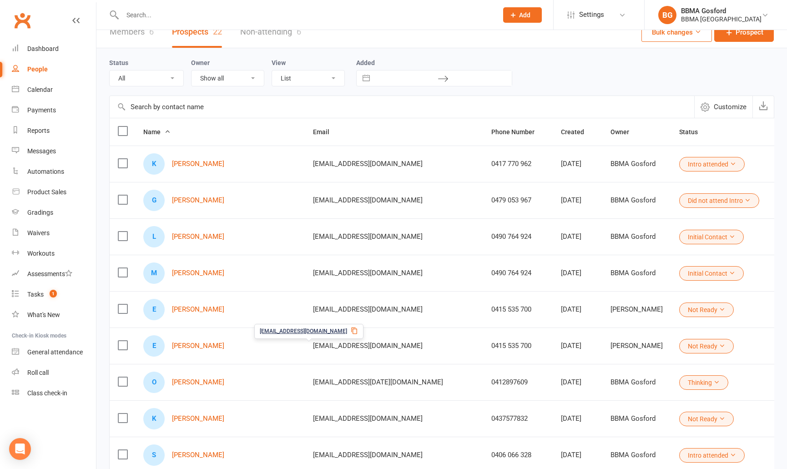
scroll to position [0, 0]
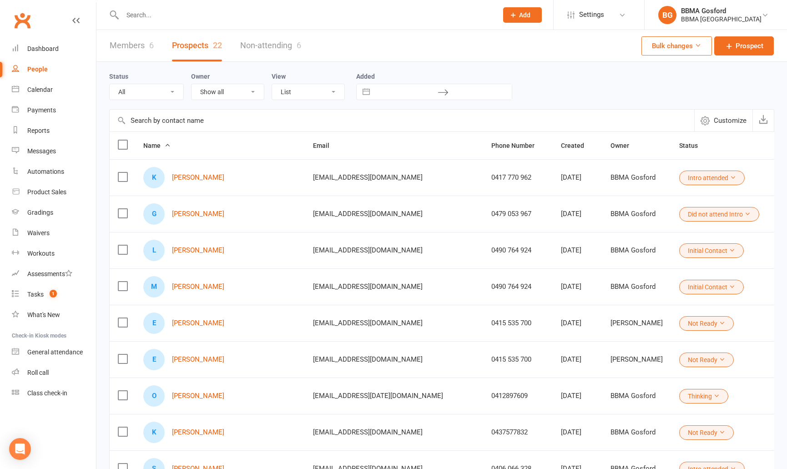
click at [140, 50] on link "Members 6" at bounding box center [132, 45] width 44 height 31
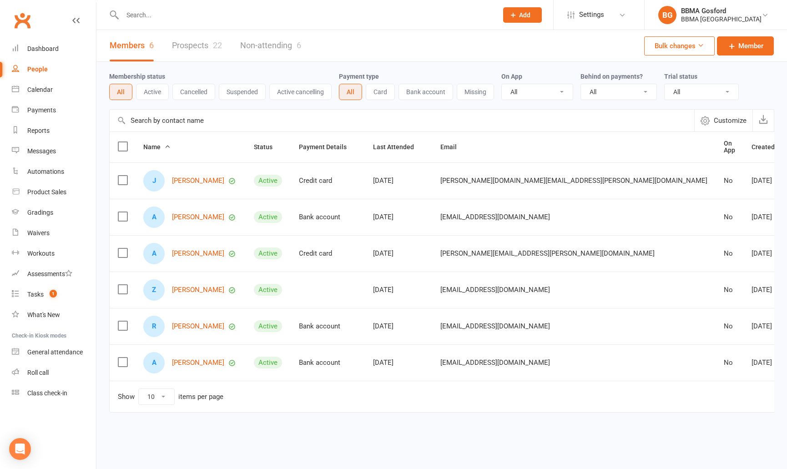
click at [268, 50] on link "Non-attending 6" at bounding box center [270, 45] width 61 height 31
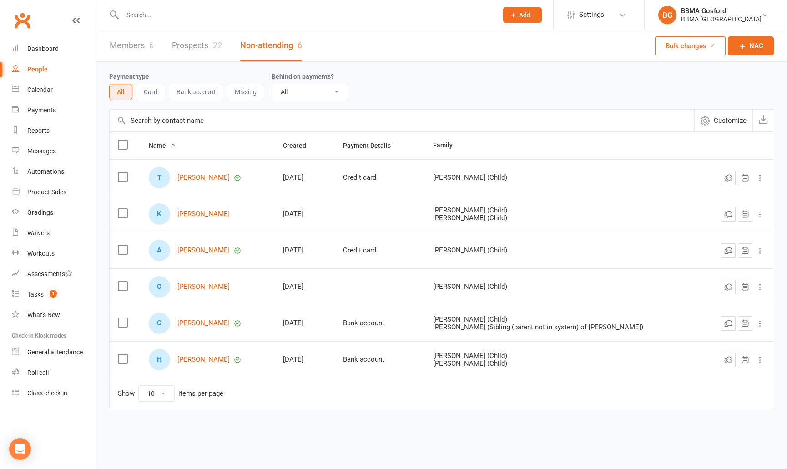
click at [191, 49] on link "Prospects 22" at bounding box center [197, 45] width 50 height 31
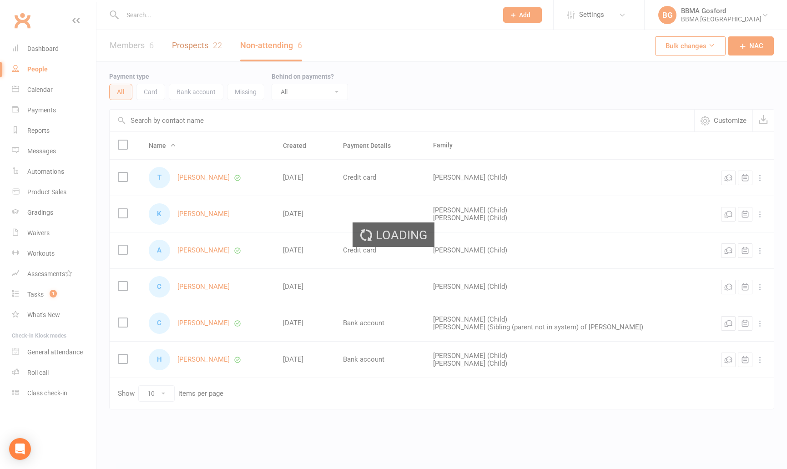
select select "100"
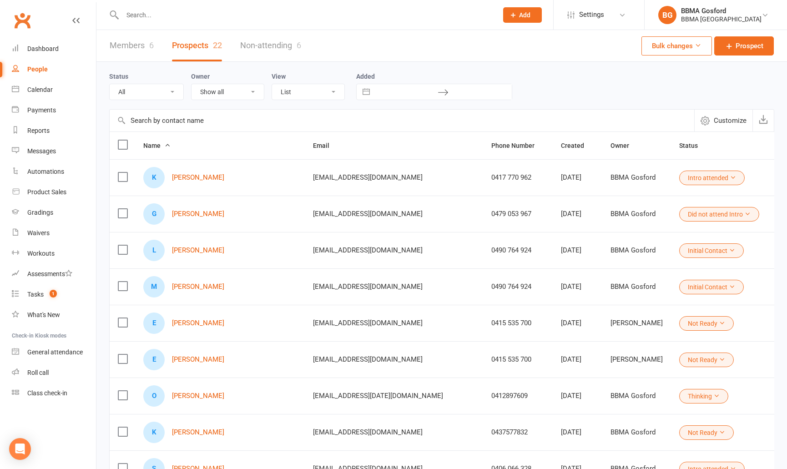
click at [128, 49] on link "Members 6" at bounding box center [132, 45] width 44 height 31
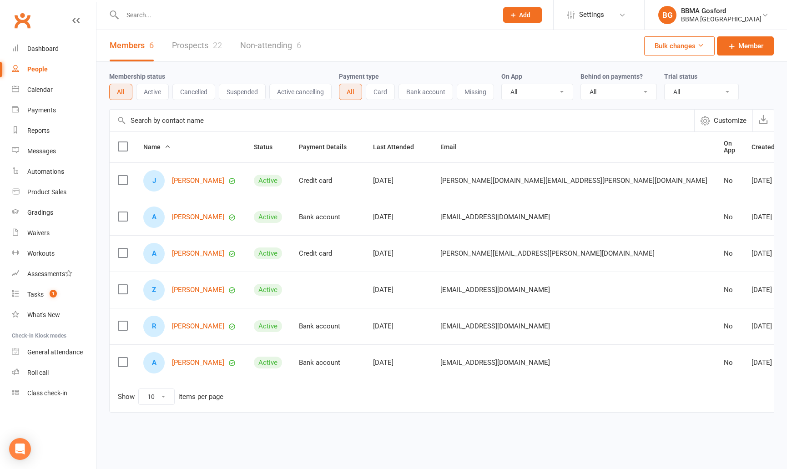
click at [177, 16] on input "text" at bounding box center [305, 15] width 371 height 13
click at [47, 49] on div "Dashboard" at bounding box center [42, 48] width 31 height 7
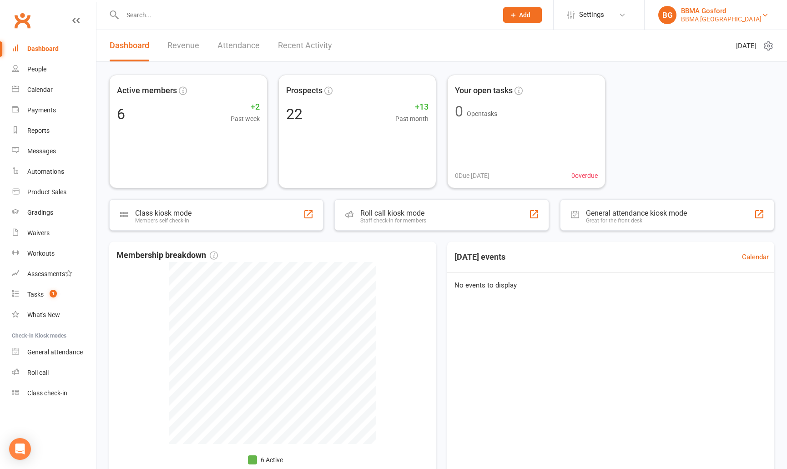
click at [703, 14] on div "BBMA Gosford" at bounding box center [721, 11] width 80 height 8
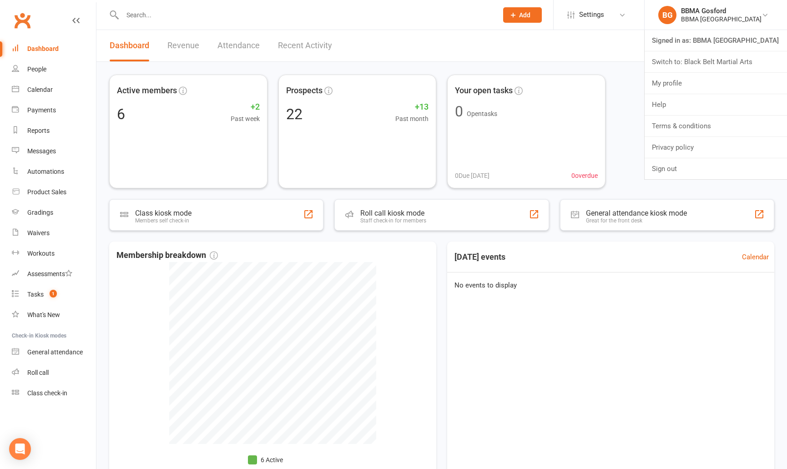
click at [713, 65] on link "Switch to: Black Belt Martial Arts" at bounding box center [715, 61] width 142 height 21
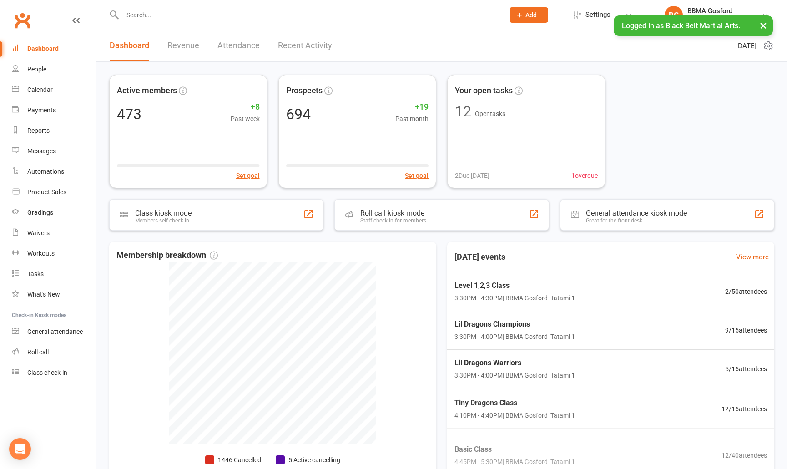
click at [160, 16] on input "text" at bounding box center [309, 15] width 378 height 13
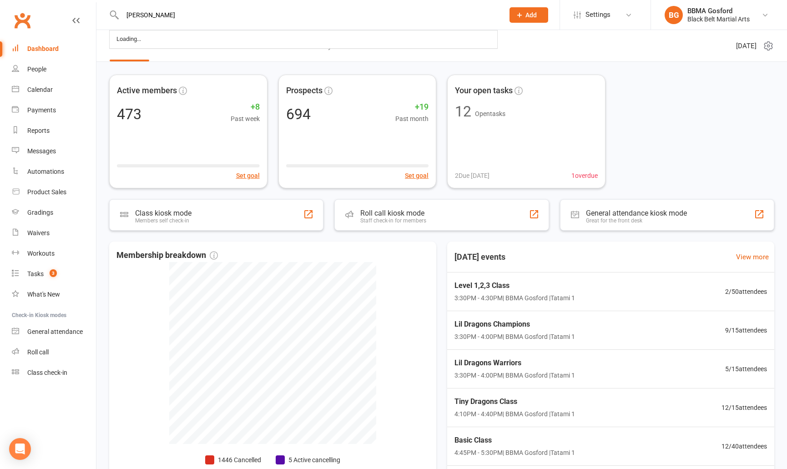
type input "[PERSON_NAME]"
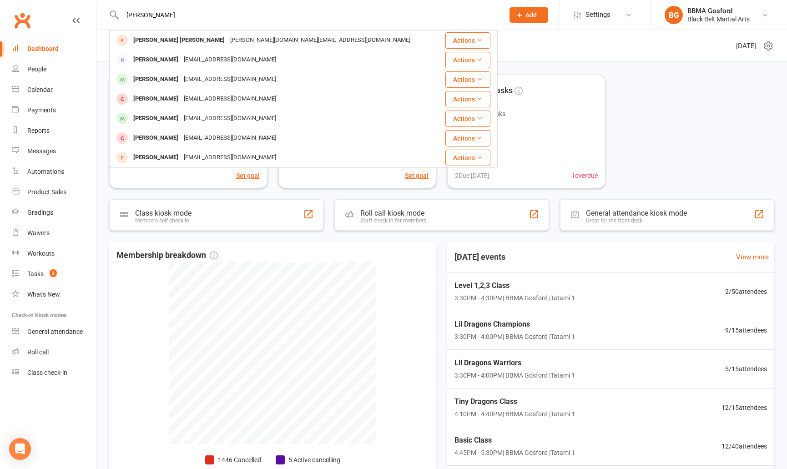
scroll to position [81, 0]
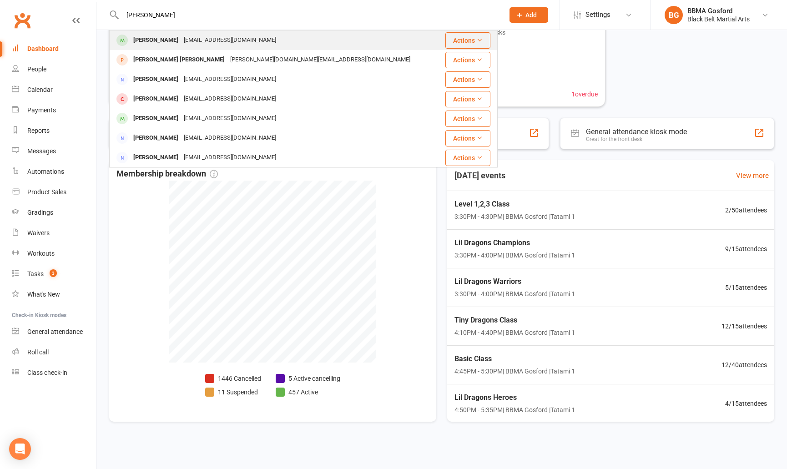
click at [166, 45] on div "[PERSON_NAME]" at bounding box center [155, 40] width 50 height 13
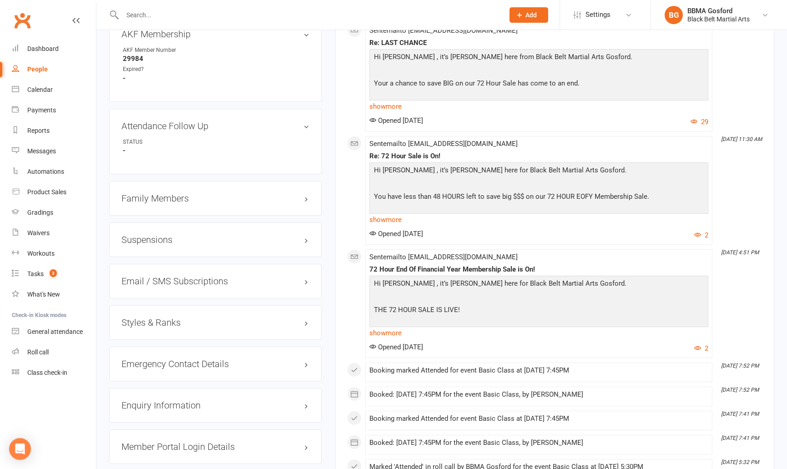
scroll to position [615, 0]
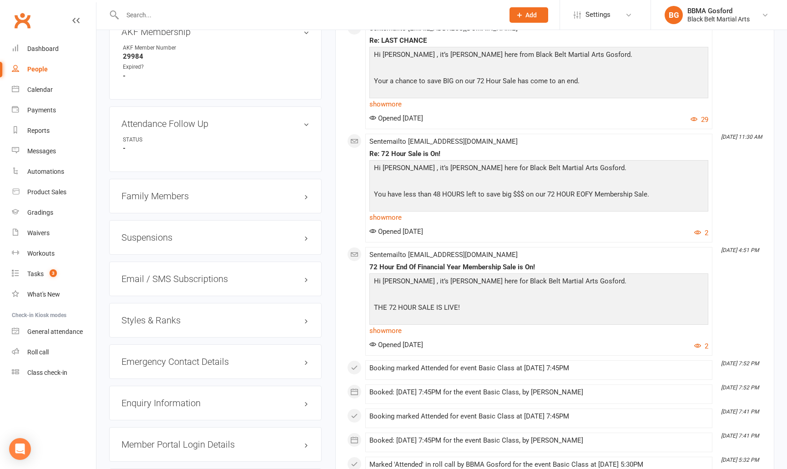
click at [170, 319] on h3 "Styles & Ranks" at bounding box center [215, 320] width 188 height 10
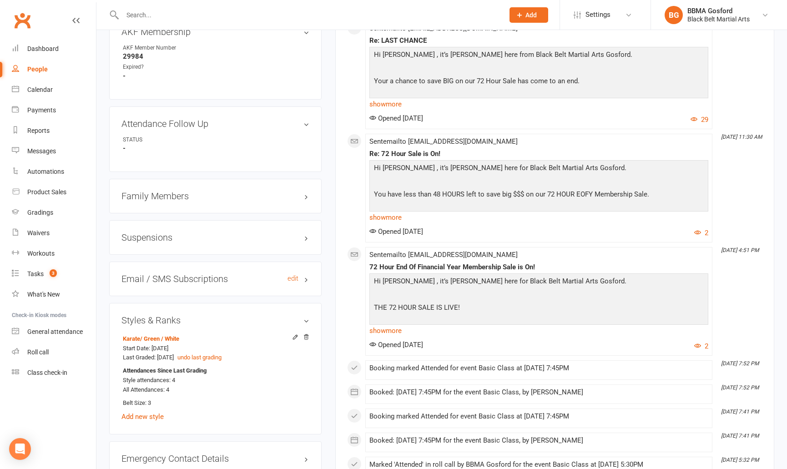
click at [161, 281] on h3 "Email / SMS Subscriptions edit" at bounding box center [215, 279] width 188 height 10
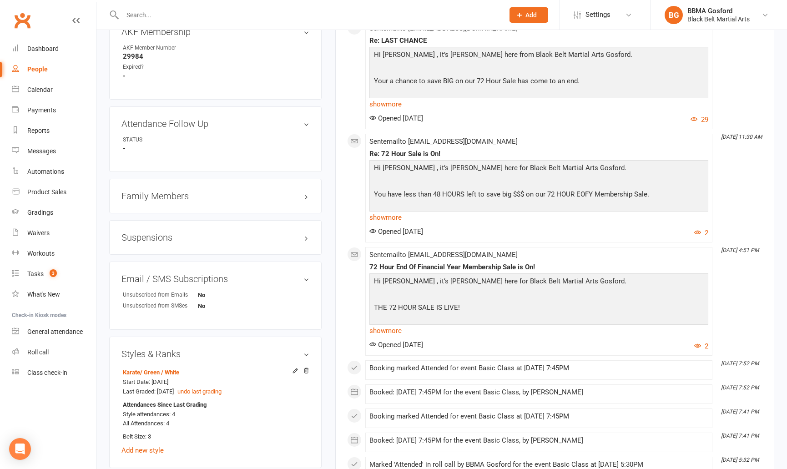
click at [160, 236] on h3 "Suspensions" at bounding box center [215, 237] width 188 height 10
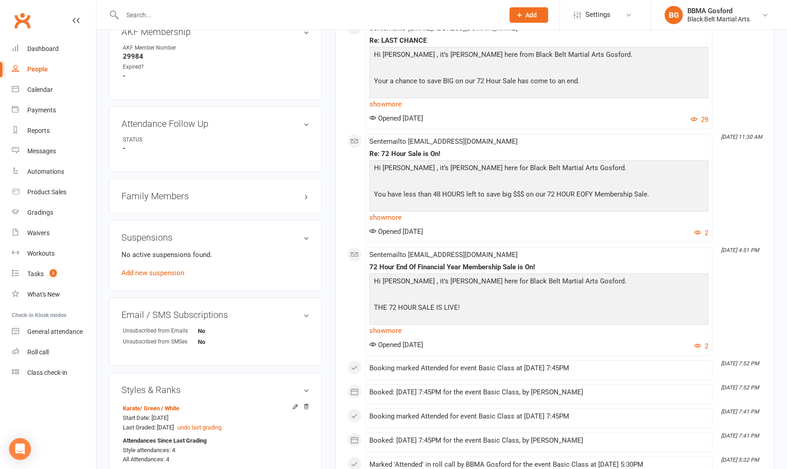
click at [158, 201] on h3 "Family Members" at bounding box center [215, 196] width 188 height 10
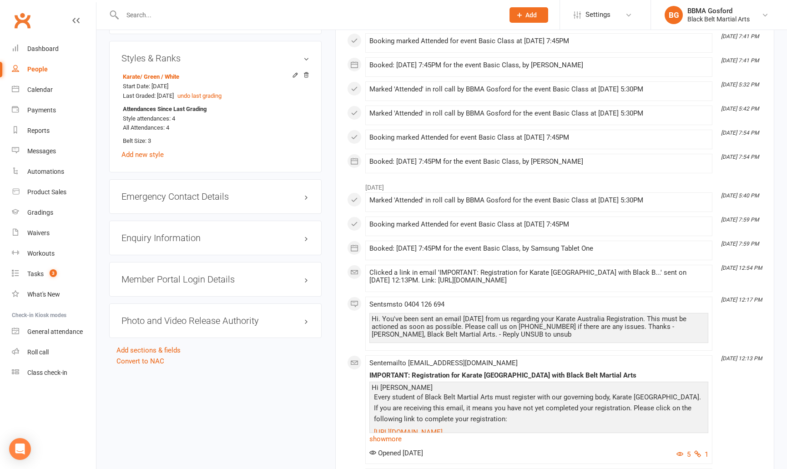
scroll to position [994, 0]
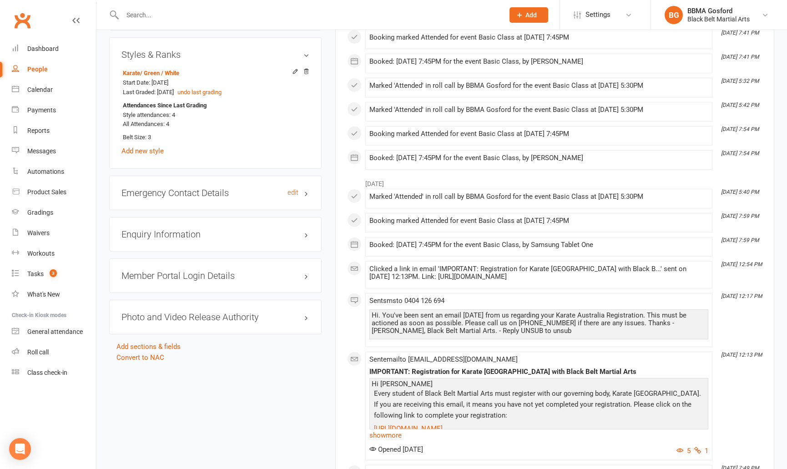
click at [162, 196] on h3 "Emergency Contact Details edit" at bounding box center [215, 193] width 188 height 10
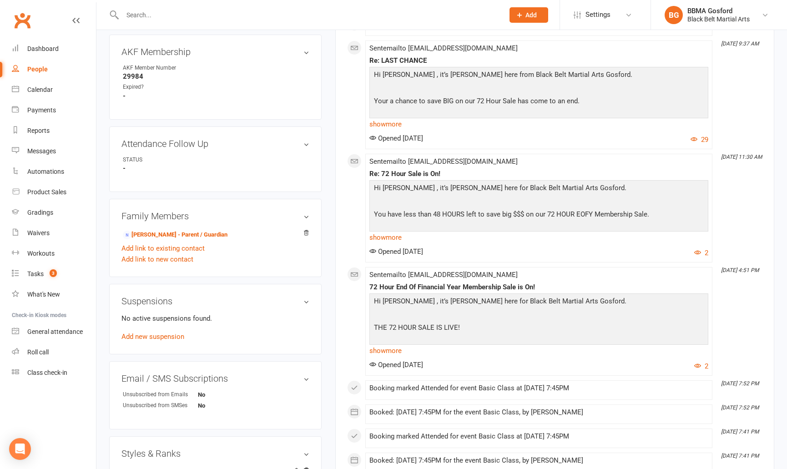
scroll to position [605, 0]
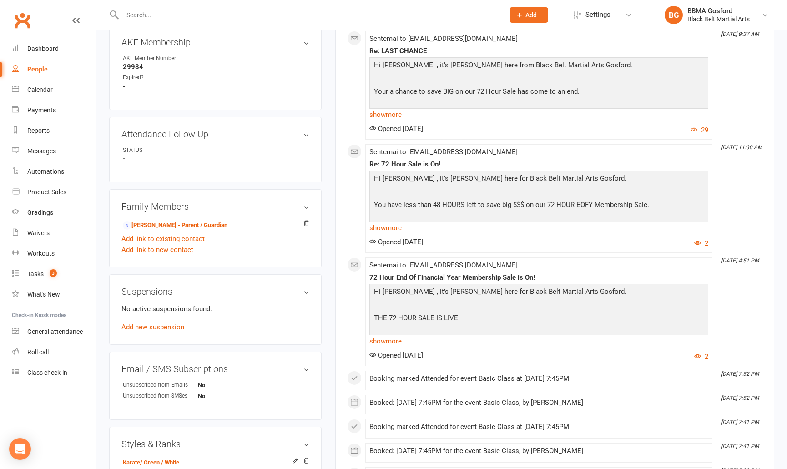
click at [149, 335] on div "Suspensions No active suspensions found. Add new suspension" at bounding box center [215, 309] width 212 height 70
click at [151, 326] on link "Add new suspension" at bounding box center [152, 327] width 63 height 8
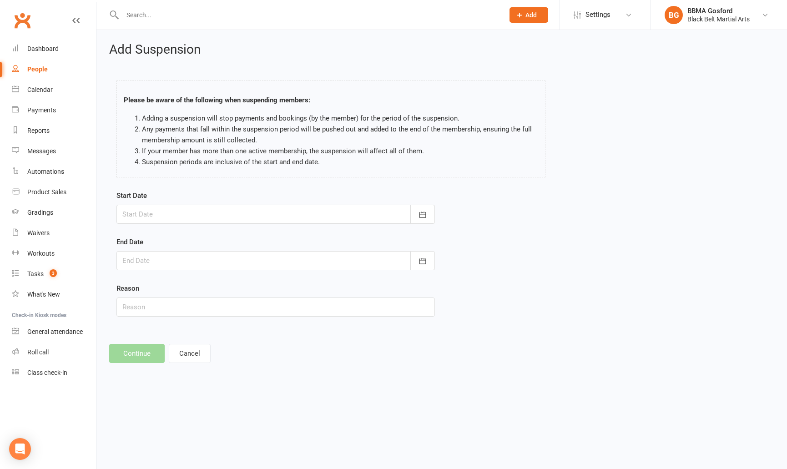
click at [189, 212] on div at bounding box center [275, 214] width 318 height 19
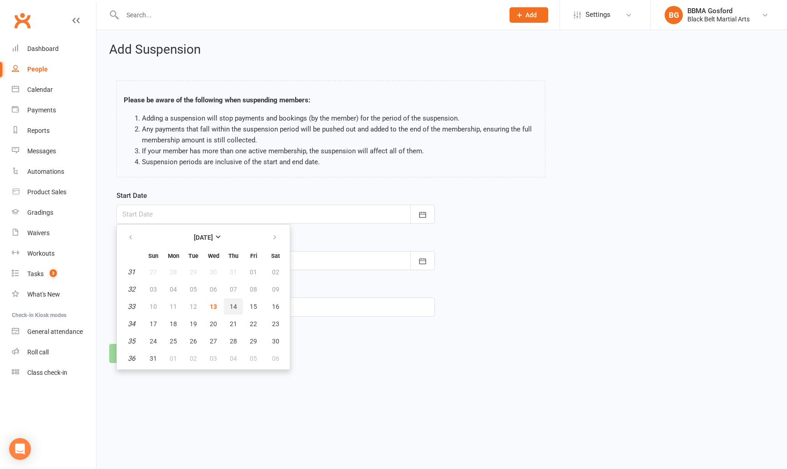
click at [235, 311] on button "14" at bounding box center [233, 306] width 19 height 16
type input "[DATE]"
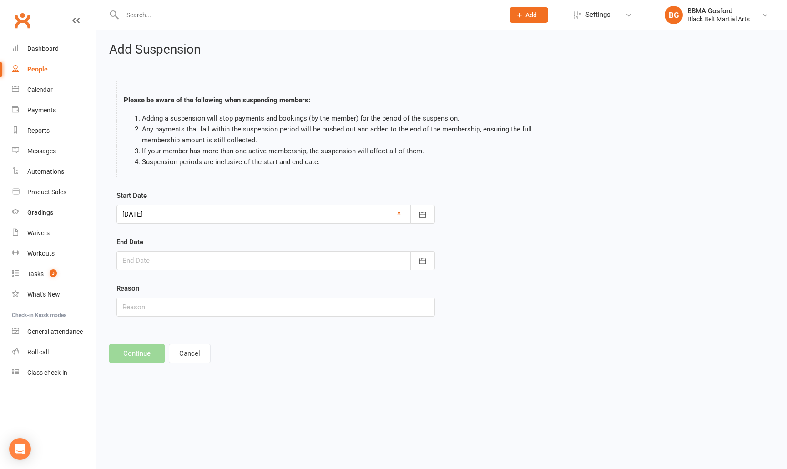
click at [331, 268] on div at bounding box center [275, 260] width 318 height 19
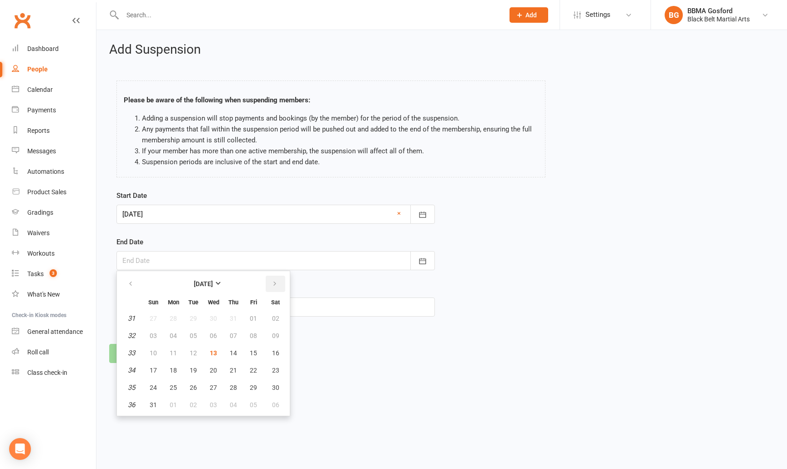
click at [271, 286] on icon "button" at bounding box center [274, 283] width 6 height 7
click at [155, 354] on span "12" at bounding box center [153, 352] width 7 height 7
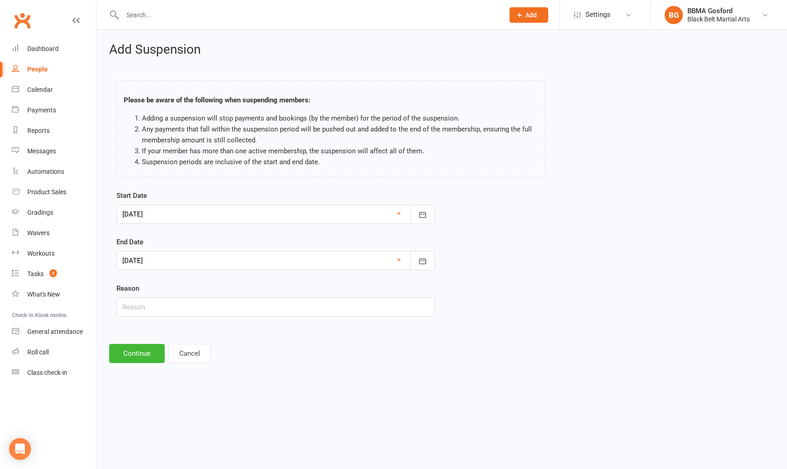
click at [166, 263] on div at bounding box center [275, 260] width 318 height 19
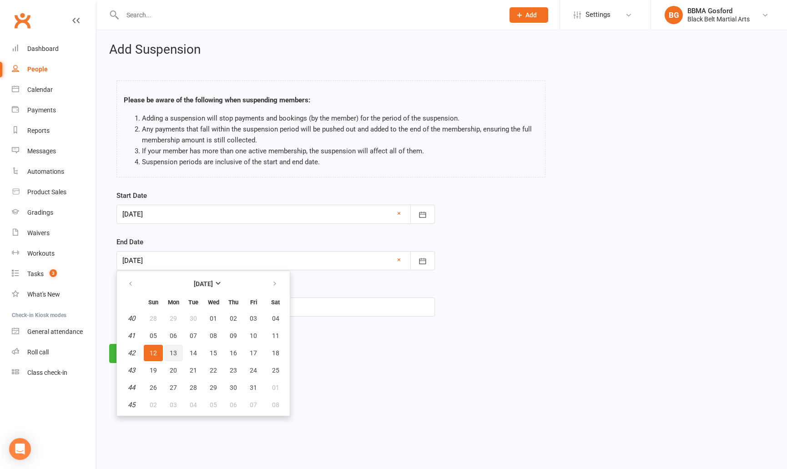
click at [174, 357] on button "13" at bounding box center [173, 353] width 19 height 16
type input "[DATE]"
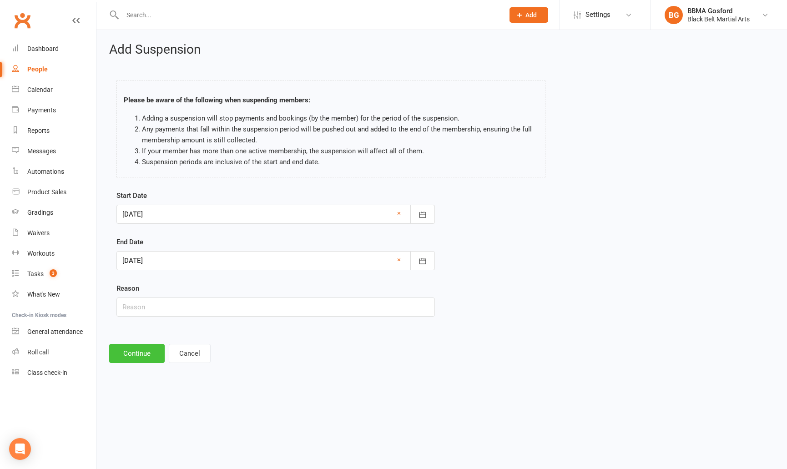
click at [130, 357] on button "Continue" at bounding box center [136, 353] width 55 height 19
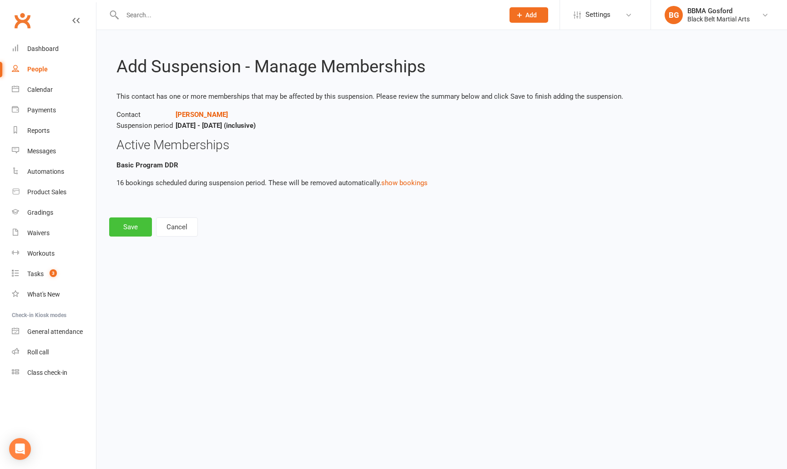
click at [128, 225] on button "Save" at bounding box center [130, 226] width 43 height 19
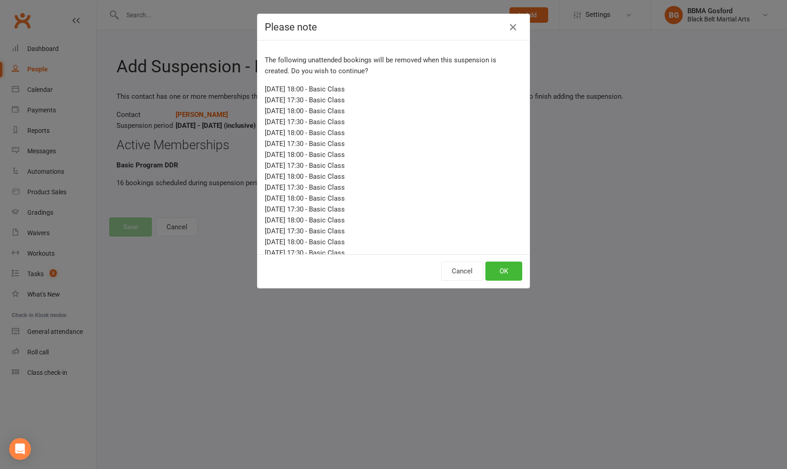
scroll to position [11, 0]
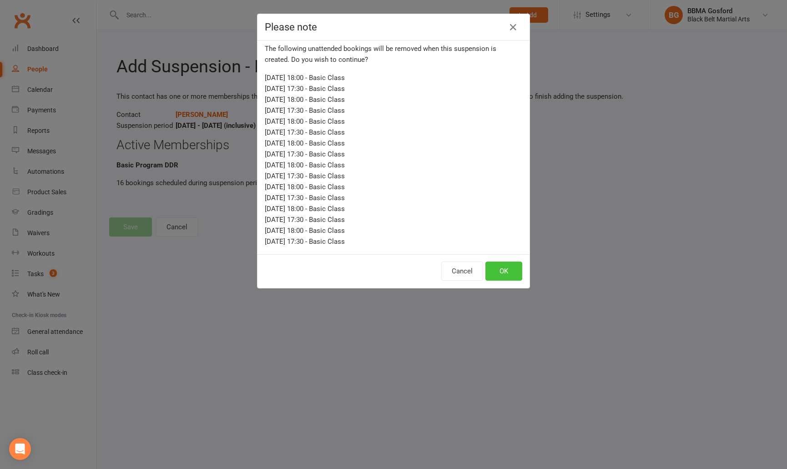
click at [513, 272] on button "OK" at bounding box center [503, 270] width 37 height 19
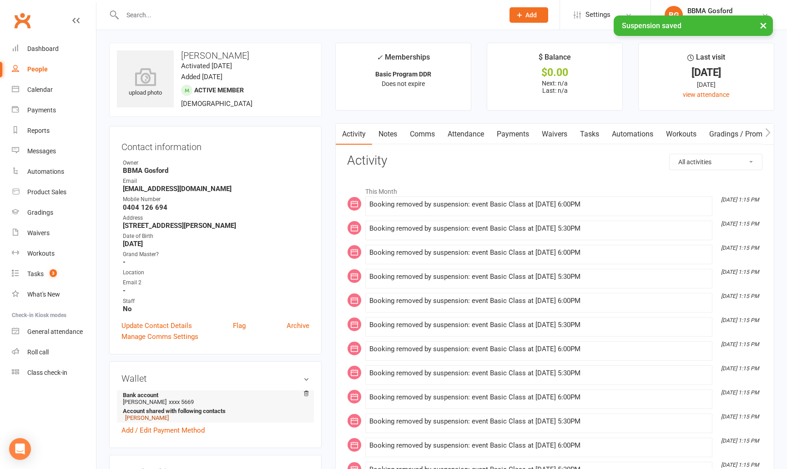
click at [142, 421] on link "[PERSON_NAME]" at bounding box center [147, 417] width 44 height 7
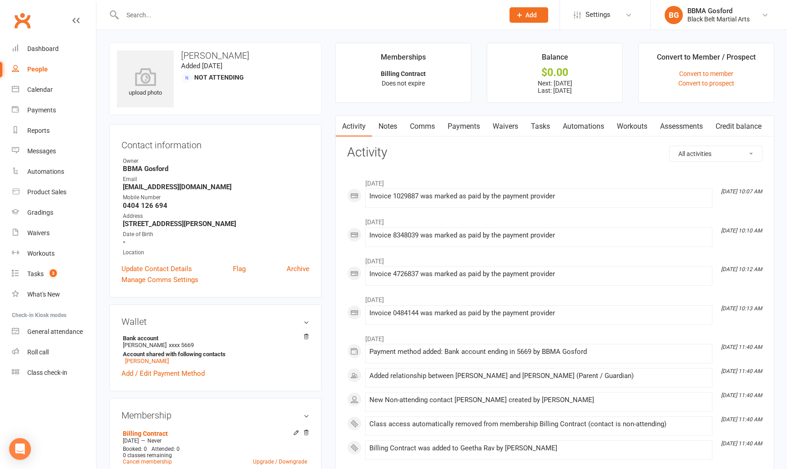
click at [472, 126] on link "Payments" at bounding box center [463, 126] width 45 height 21
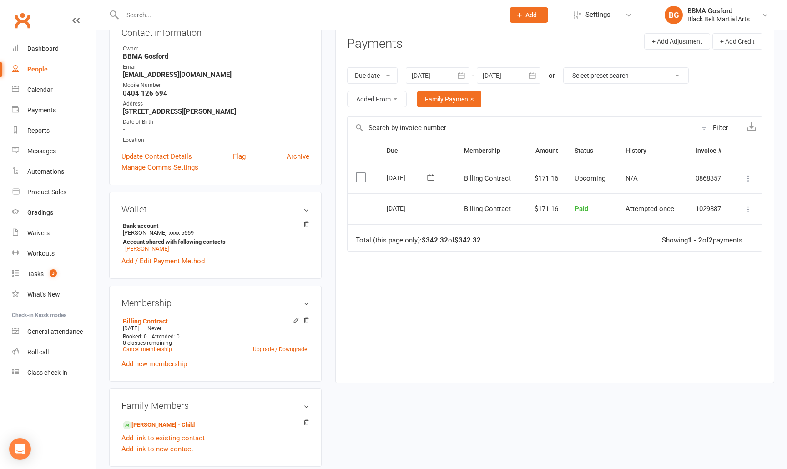
scroll to position [114, 0]
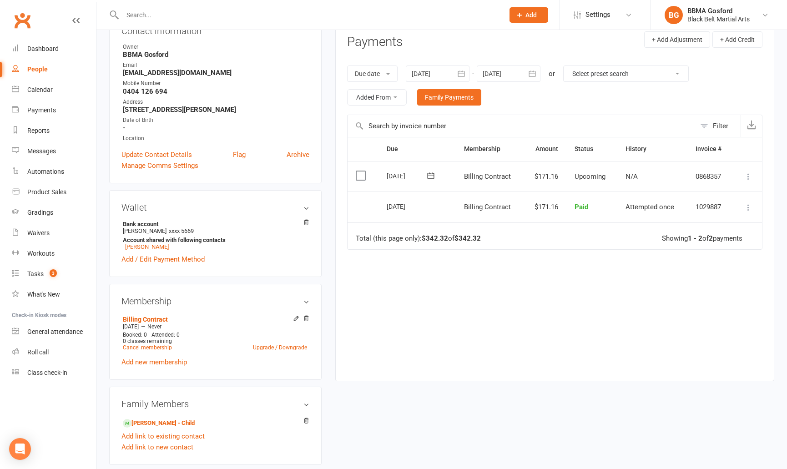
click at [748, 177] on icon at bounding box center [747, 176] width 9 height 9
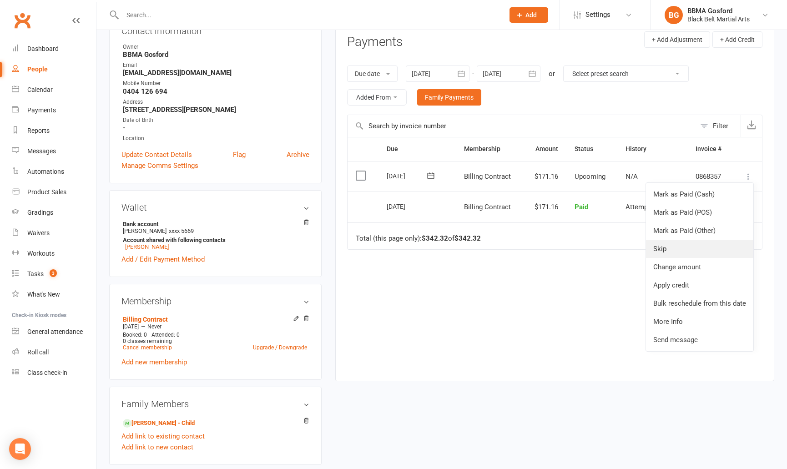
click at [677, 248] on link "Skip" at bounding box center [699, 249] width 107 height 18
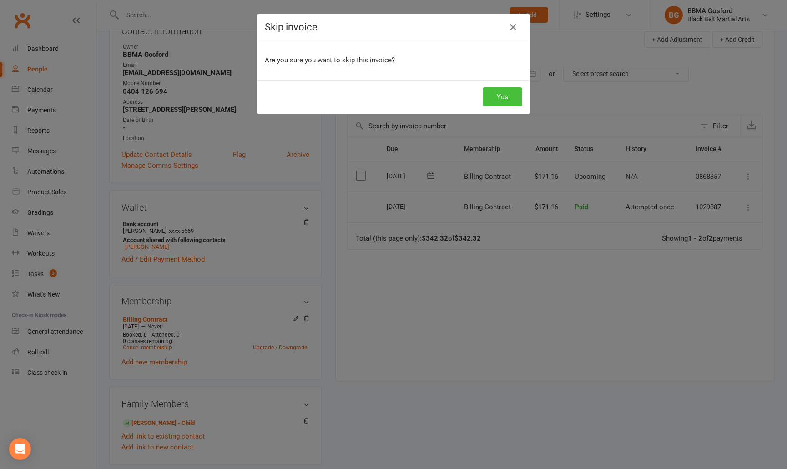
click at [502, 96] on button "Yes" at bounding box center [502, 96] width 40 height 19
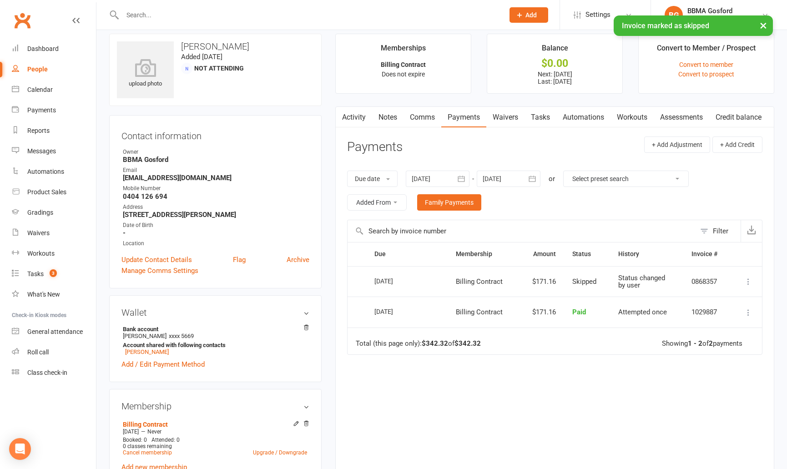
scroll to position [7, 0]
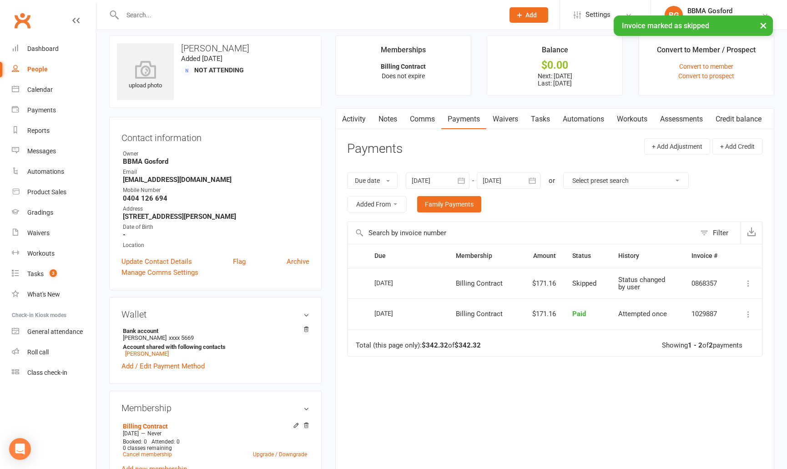
click at [533, 179] on icon "button" at bounding box center [531, 180] width 9 height 9
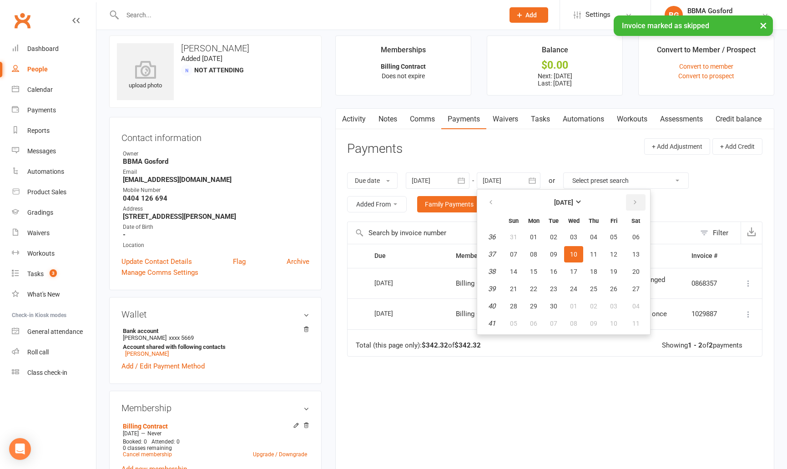
click at [634, 203] on icon "button" at bounding box center [635, 202] width 6 height 7
click at [641, 268] on button "18" at bounding box center [635, 271] width 23 height 16
type input "[DATE]"
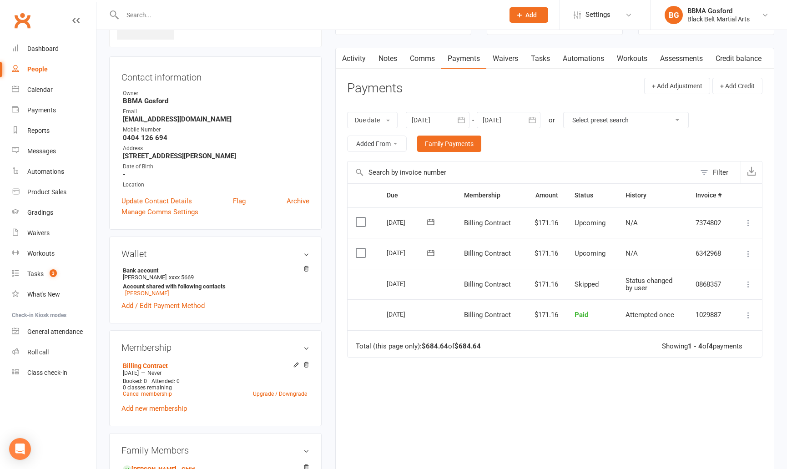
scroll to position [78, 0]
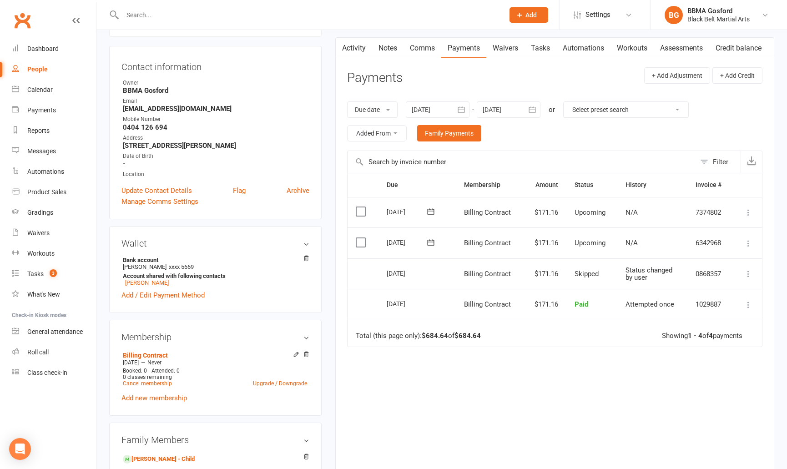
click at [747, 244] on icon at bounding box center [747, 243] width 9 height 9
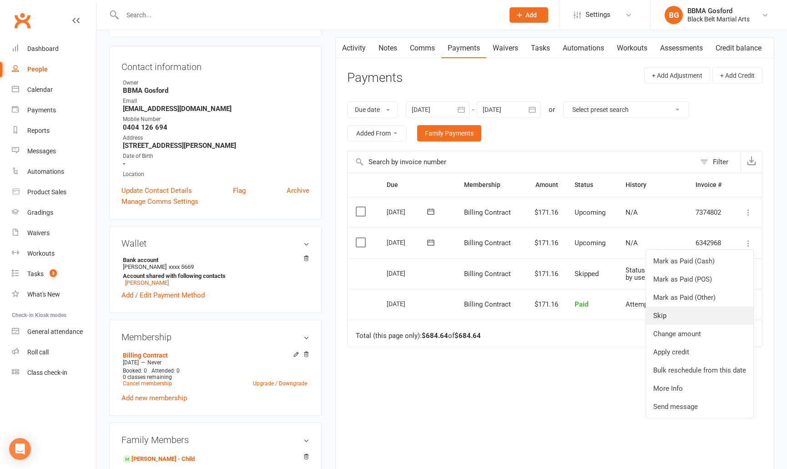
click at [668, 319] on link "Skip" at bounding box center [699, 315] width 107 height 18
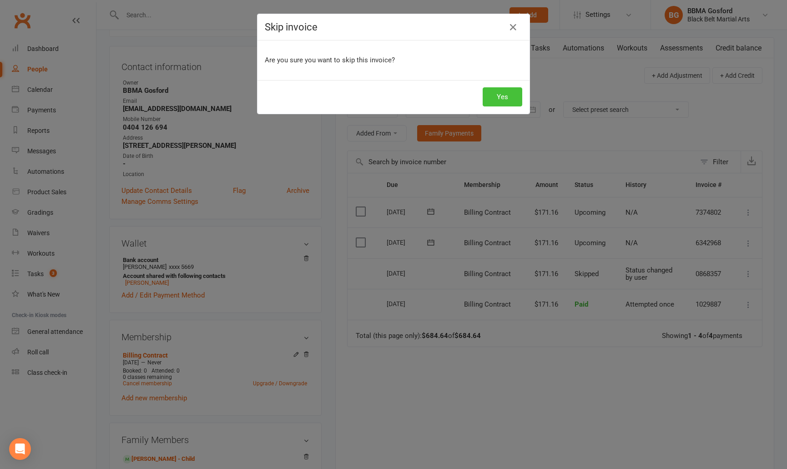
click at [508, 101] on button "Yes" at bounding box center [502, 96] width 40 height 19
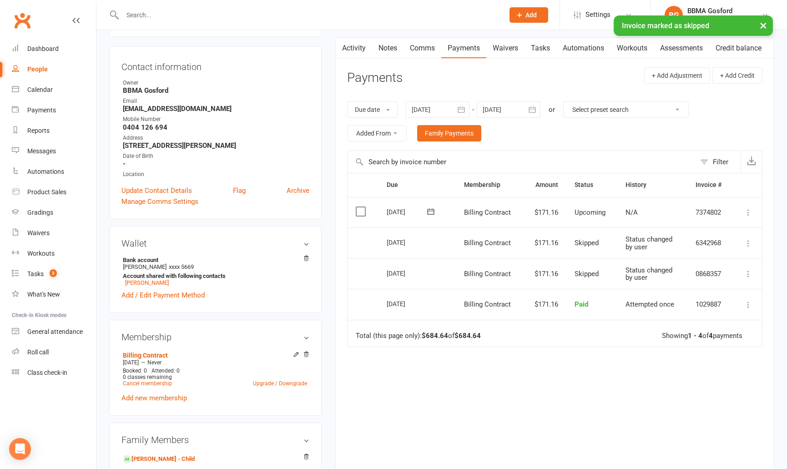
scroll to position [0, 0]
